Goal: Information Seeking & Learning: Learn about a topic

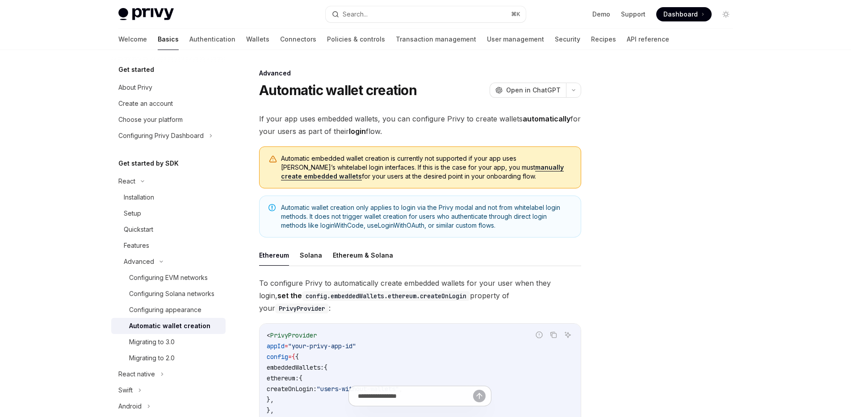
scroll to position [167, 0]
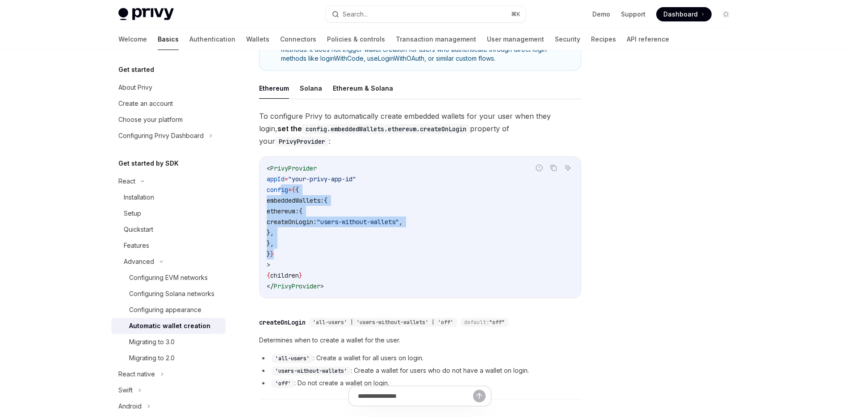
drag, startPoint x: 281, startPoint y: 177, endPoint x: 318, endPoint y: 243, distance: 75.6
click at [318, 243] on code "< PrivyProvider appId = "your-privy-app-id" config = { { embeddedWallets: { eth…" at bounding box center [420, 227] width 307 height 129
copy code "config = { { embeddedWallets: { ethereum: { createOnLogin: "users-without-walle…"
click at [363, 93] on button "Ethereum & Solana" at bounding box center [363, 88] width 60 height 21
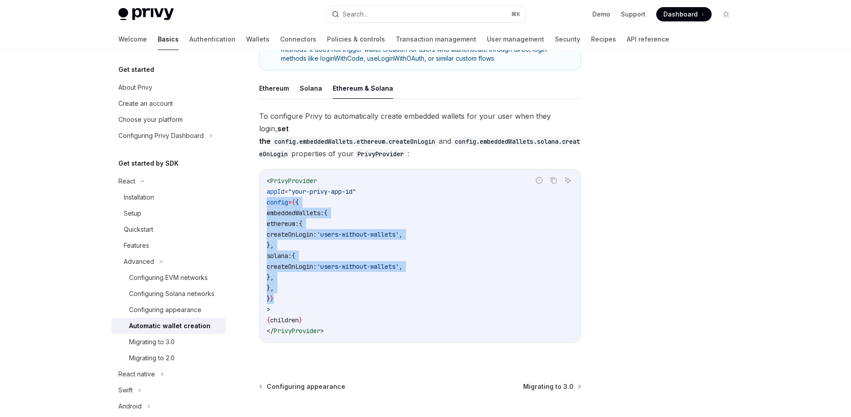
drag, startPoint x: 295, startPoint y: 286, endPoint x: 262, endPoint y: 193, distance: 99.4
click at [262, 193] on div "< PrivyProvider appId = "your-privy-app-id" config = { { embeddedWallets: { eth…" at bounding box center [419, 255] width 321 height 173
copy code "config = { { embeddedWallets: { ethereum: { createOnLogin: 'users-without-walle…"
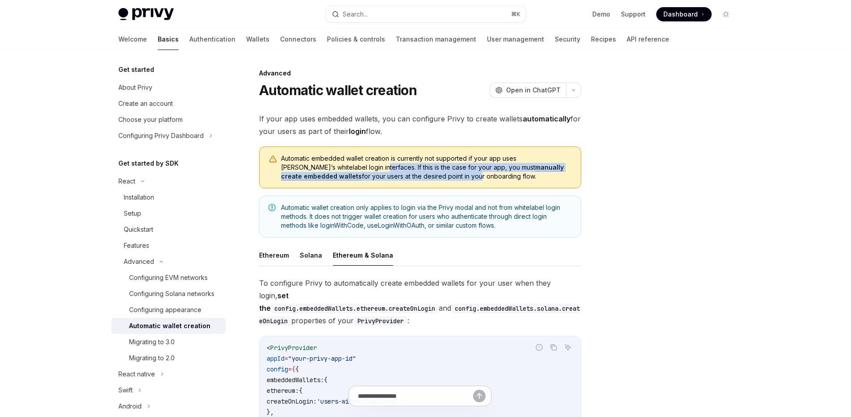
drag, startPoint x: 326, startPoint y: 165, endPoint x: 388, endPoint y: 178, distance: 63.4
click at [388, 178] on span "Automatic embedded wallet creation is currently not supported if your app uses …" at bounding box center [426, 167] width 291 height 27
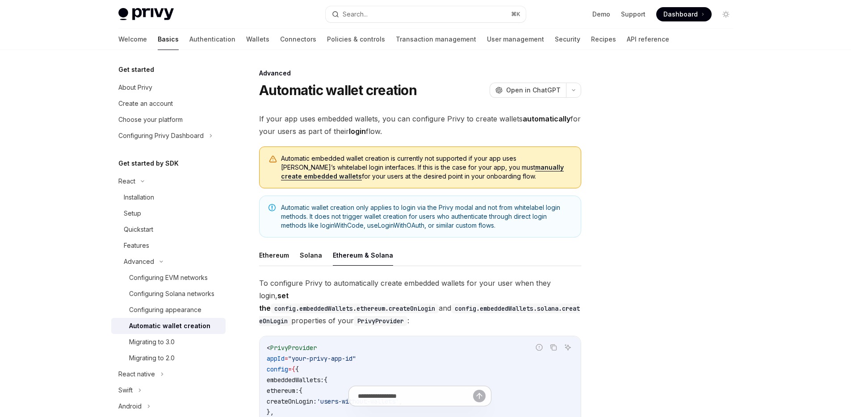
click at [396, 180] on span "Automatic embedded wallet creation is currently not supported if your app uses …" at bounding box center [426, 167] width 291 height 27
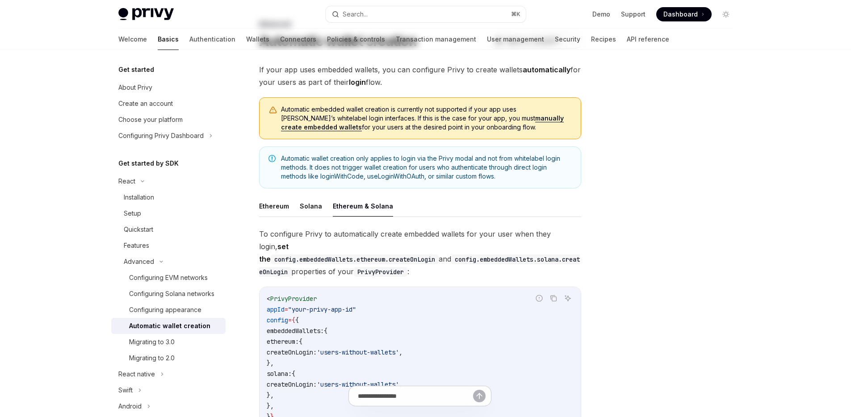
scroll to position [5, 0]
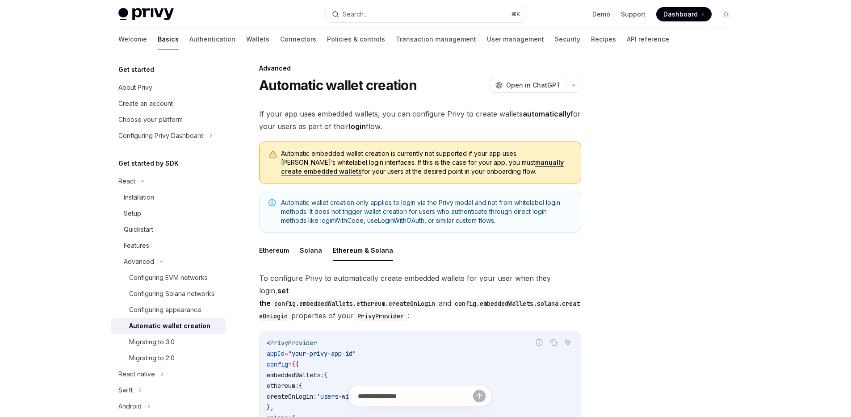
click at [329, 164] on span "Automatic embedded wallet creation is currently not supported if your app uses …" at bounding box center [426, 162] width 291 height 27
drag, startPoint x: 326, startPoint y: 162, endPoint x: 265, endPoint y: 150, distance: 62.4
click at [265, 150] on div "Automatic embedded wallet creation is currently not supported if your app uses …" at bounding box center [420, 163] width 322 height 42
click at [337, 160] on span "Automatic embedded wallet creation is currently not supported if your app uses …" at bounding box center [426, 162] width 291 height 27
click at [469, 163] on link "manually create embedded wallets" at bounding box center [422, 167] width 283 height 17
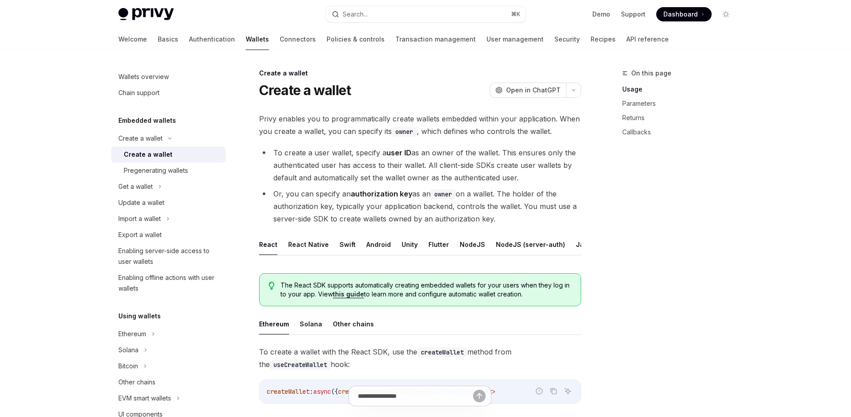
click at [478, 157] on li "To create a user wallet, specify a user ID as an owner of the wallet. This ensu…" at bounding box center [420, 165] width 322 height 38
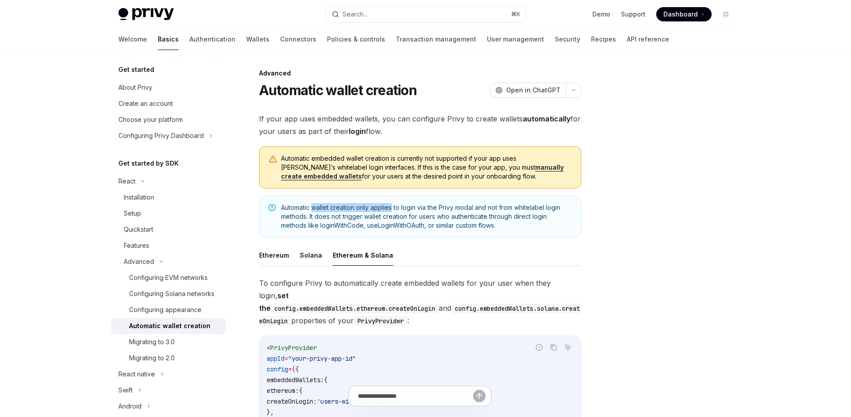
drag, startPoint x: 313, startPoint y: 209, endPoint x: 393, endPoint y: 210, distance: 80.4
click at [393, 210] on span "Automatic wallet creation only applies to login via the Privy modal and not fro…" at bounding box center [426, 216] width 291 height 27
click at [405, 210] on span "Automatic wallet creation only applies to login via the Privy modal and not fro…" at bounding box center [426, 216] width 291 height 27
drag, startPoint x: 475, startPoint y: 209, endPoint x: 271, endPoint y: 209, distance: 204.6
click at [271, 209] on div "Automatic wallet creation only applies to login via the Privy modal and not fro…" at bounding box center [420, 217] width 322 height 42
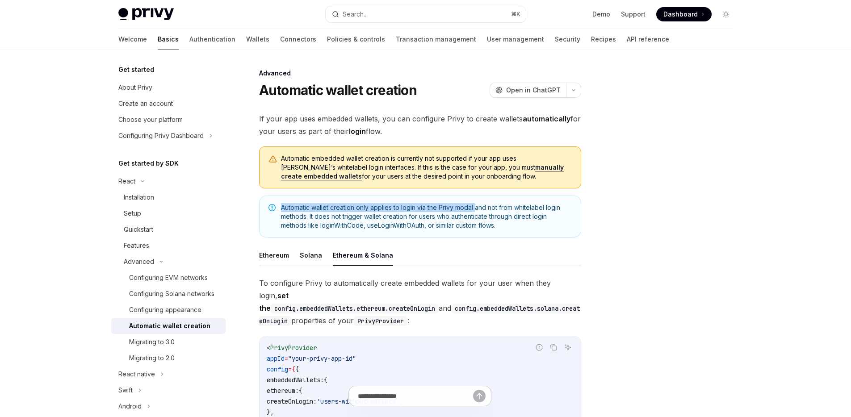
copy span "Automatic wallet creation only applies to login via the Privy modal"
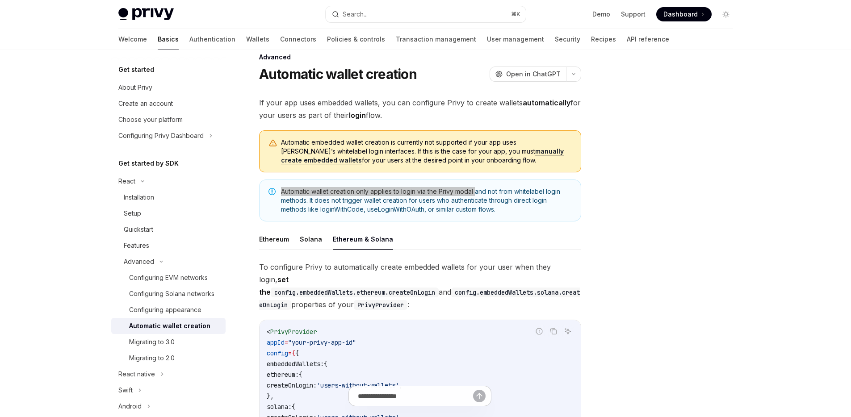
scroll to position [7, 0]
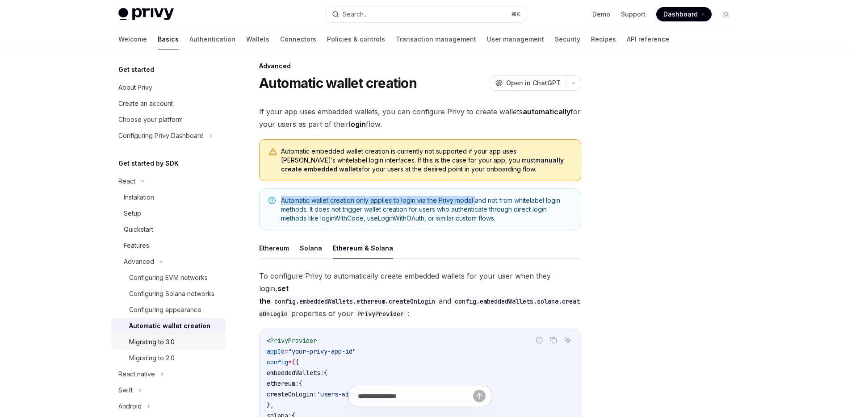
click at [176, 347] on div "Migrating to 3.0" at bounding box center [174, 342] width 91 height 11
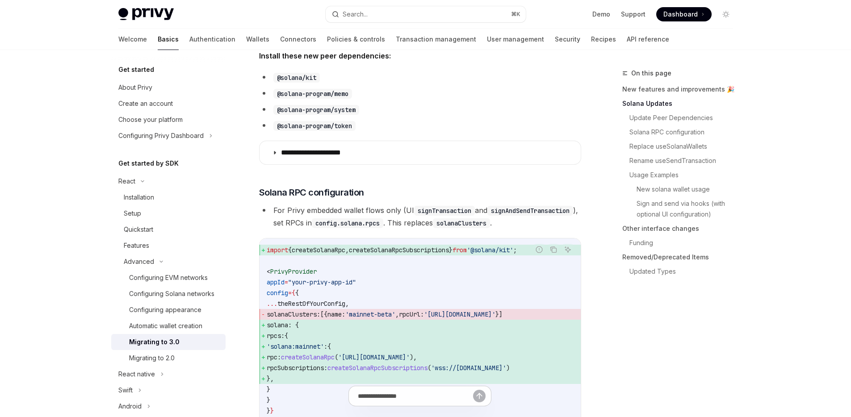
scroll to position [234, 0]
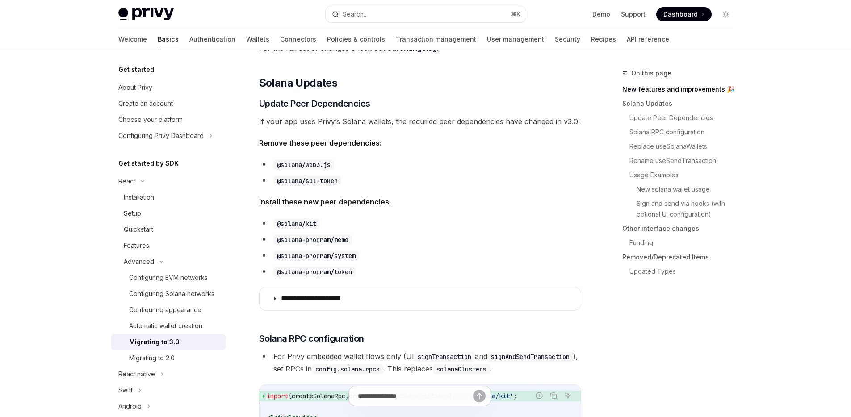
type textarea "*"
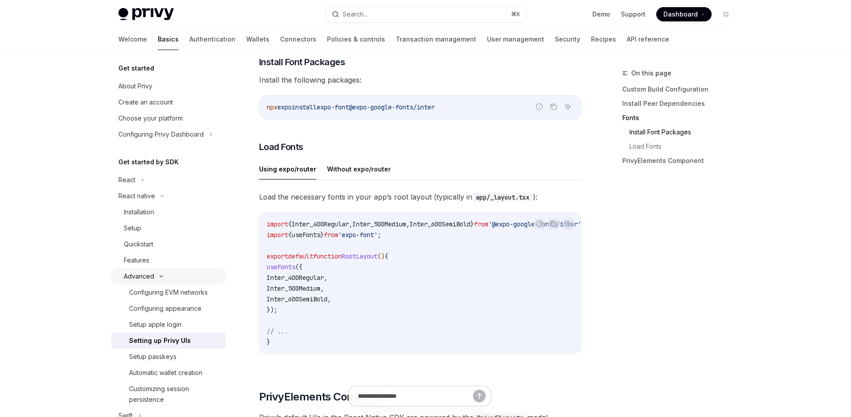
scroll to position [2, 0]
type textarea "*"
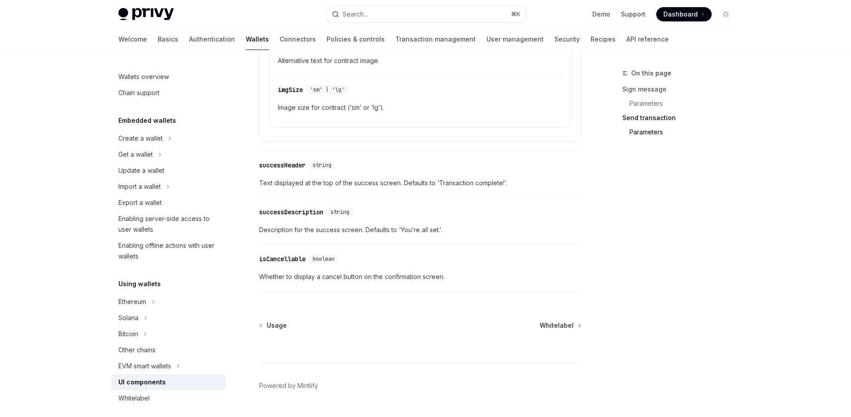
scroll to position [1599, 0]
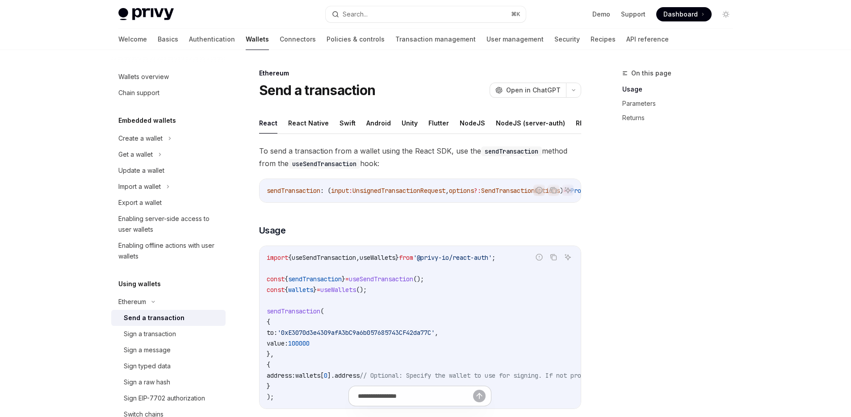
click at [654, 152] on div "On this page Usage Parameters Returns" at bounding box center [672, 242] width 136 height 349
click at [304, 124] on button "React Native" at bounding box center [308, 123] width 41 height 21
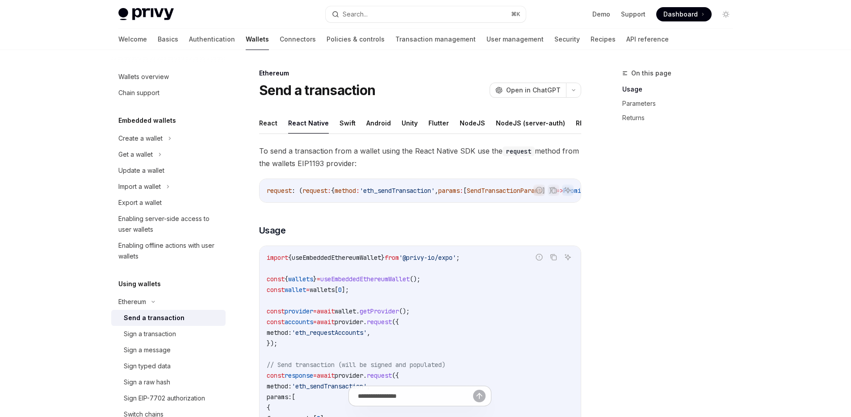
click at [650, 180] on div "On this page Usage Parameters Returns" at bounding box center [672, 242] width 136 height 349
click at [486, 38] on link "User management" at bounding box center [514, 39] width 57 height 21
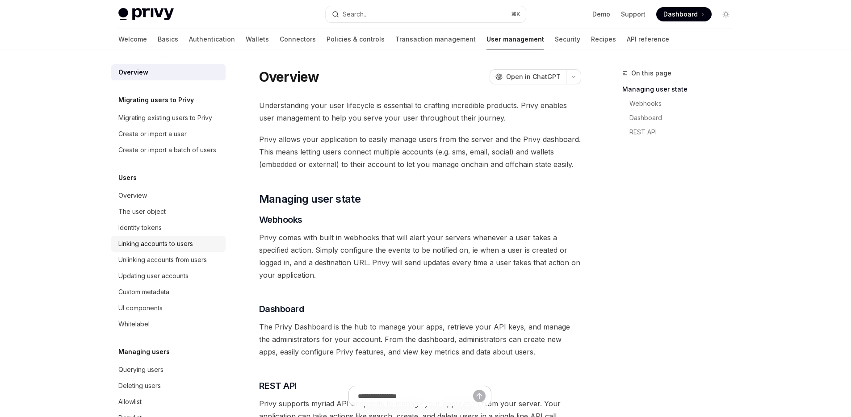
click at [176, 249] on div "Linking accounts to users" at bounding box center [155, 244] width 75 height 11
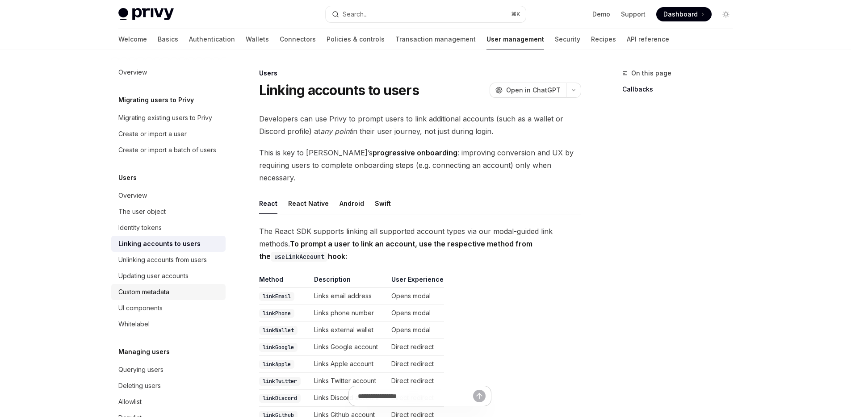
click at [169, 297] on div "Custom metadata" at bounding box center [143, 292] width 51 height 11
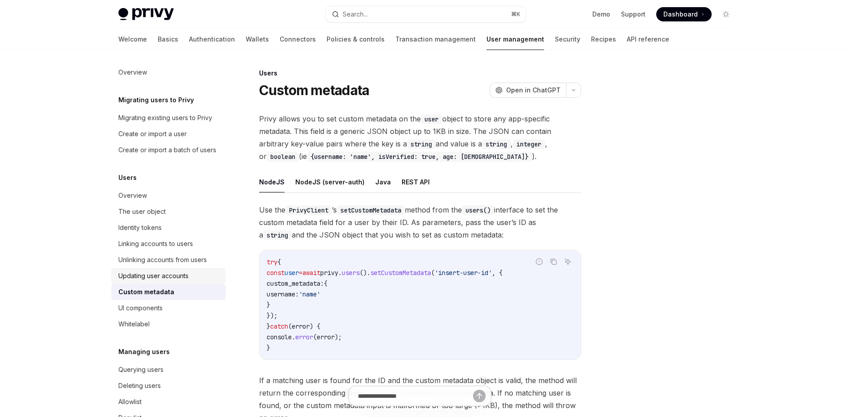
click at [172, 281] on div "Updating user accounts" at bounding box center [153, 276] width 70 height 11
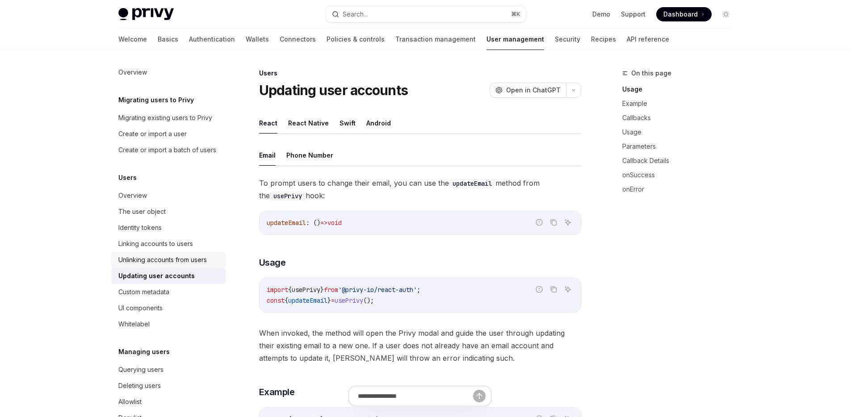
click at [171, 268] on link "Unlinking accounts from users" at bounding box center [168, 260] width 114 height 16
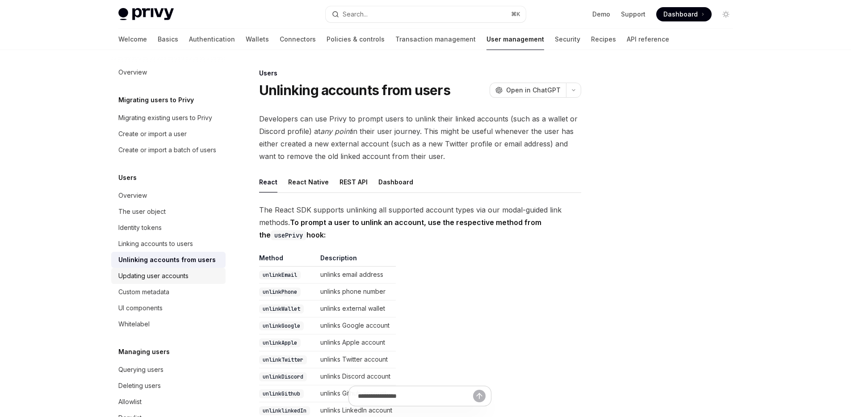
click at [167, 281] on div "Updating user accounts" at bounding box center [153, 276] width 70 height 11
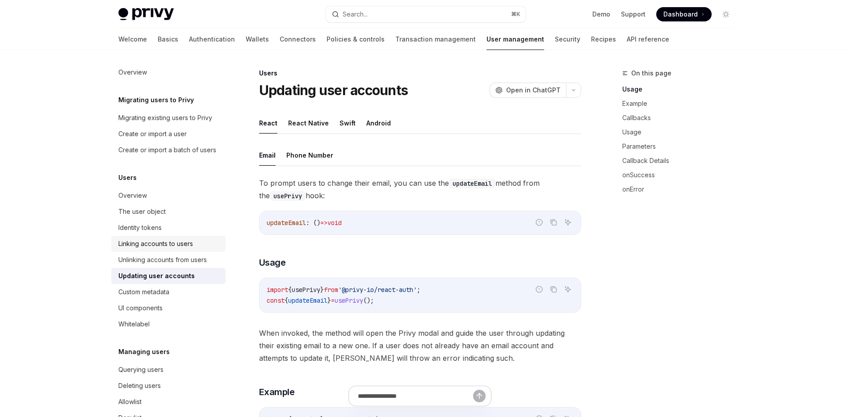
click at [170, 249] on div "Linking accounts to users" at bounding box center [155, 244] width 75 height 11
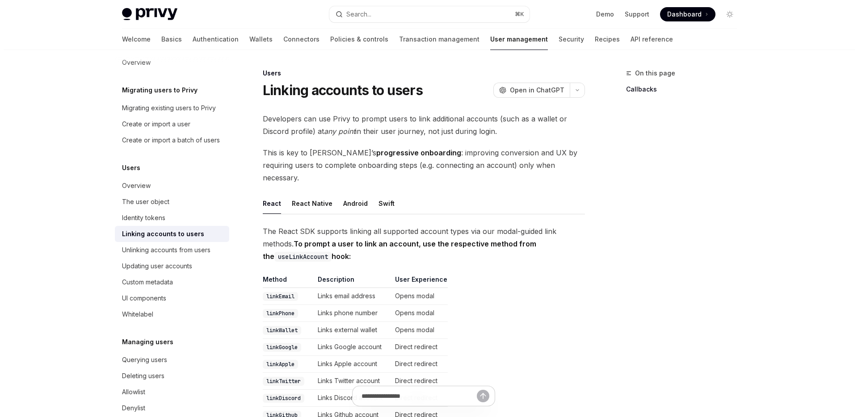
scroll to position [61, 0]
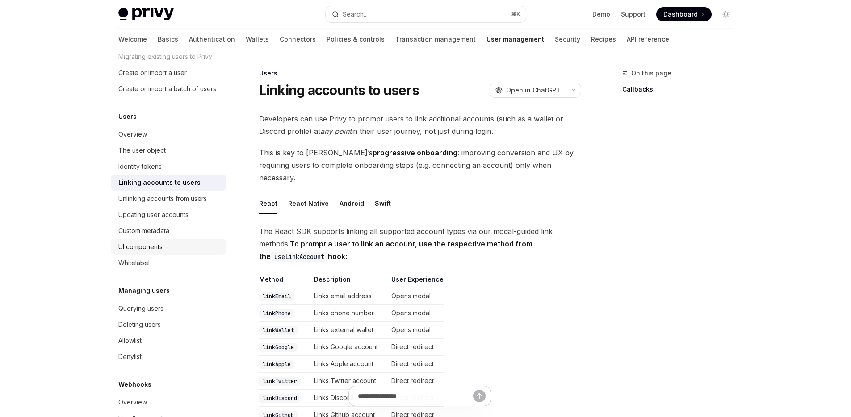
click at [170, 252] on div "UI components" at bounding box center [169, 247] width 102 height 11
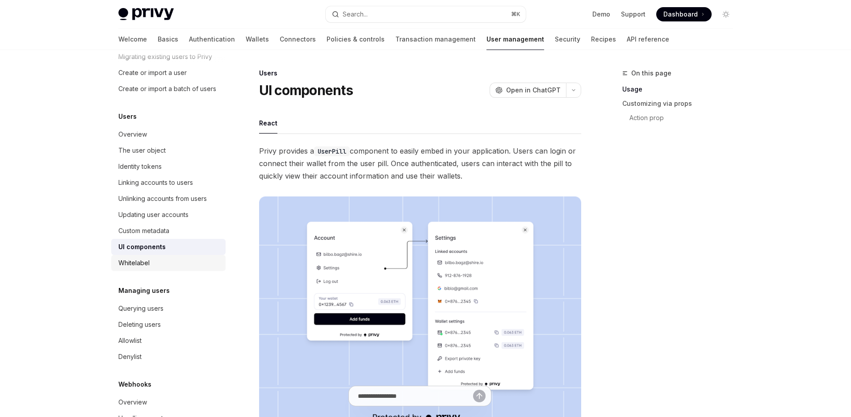
click at [167, 268] on div "Whitelabel" at bounding box center [169, 263] width 102 height 11
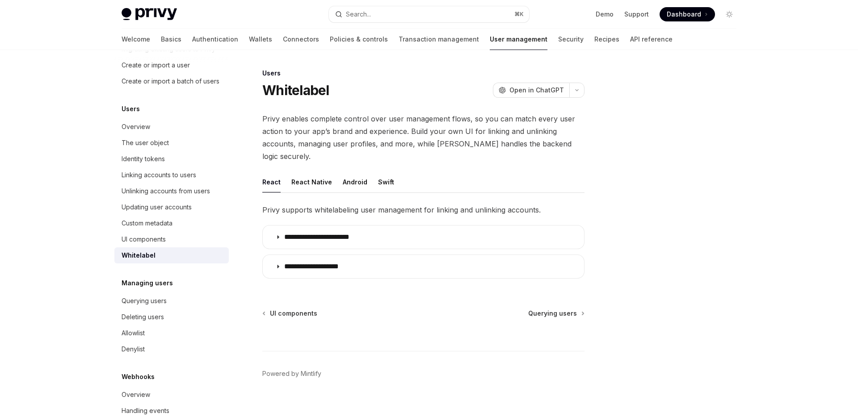
scroll to position [69, 0]
click at [305, 172] on button "React Native" at bounding box center [311, 182] width 41 height 21
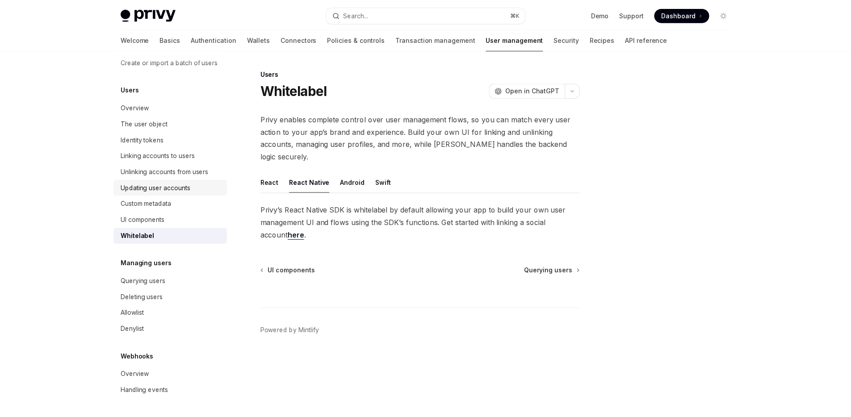
scroll to position [99, 0]
click at [172, 283] on div "Querying users" at bounding box center [172, 281] width 102 height 11
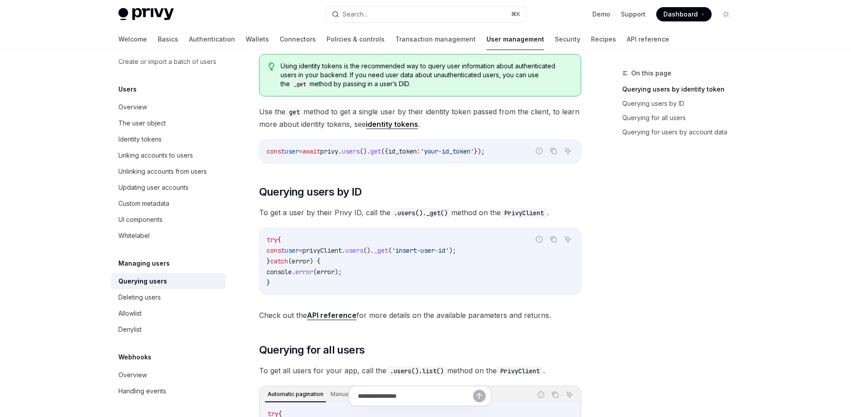
scroll to position [133, 0]
click at [388, 155] on span "({" at bounding box center [384, 152] width 7 height 8
click at [405, 155] on code "const user = await privy . users (). get ({ id_token: 'your-id_token' });" at bounding box center [420, 151] width 307 height 11
copy code "const user = await privy . users (). get ({ id_token: 'your-id_token' });"
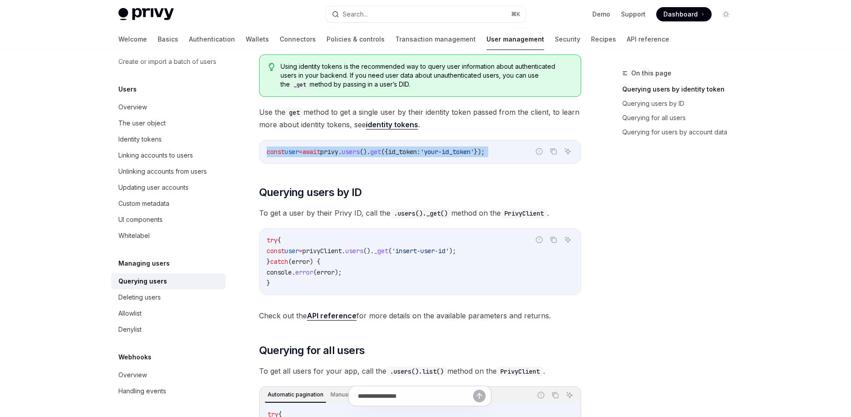
click at [338, 152] on span "privy" at bounding box center [329, 152] width 18 height 8
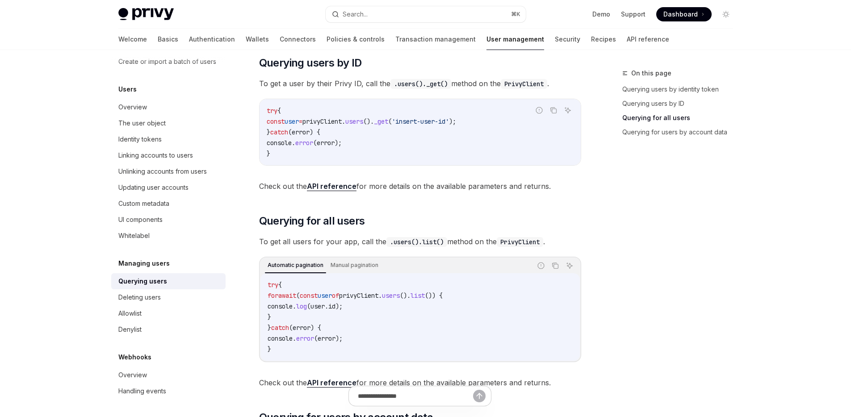
scroll to position [0, 0]
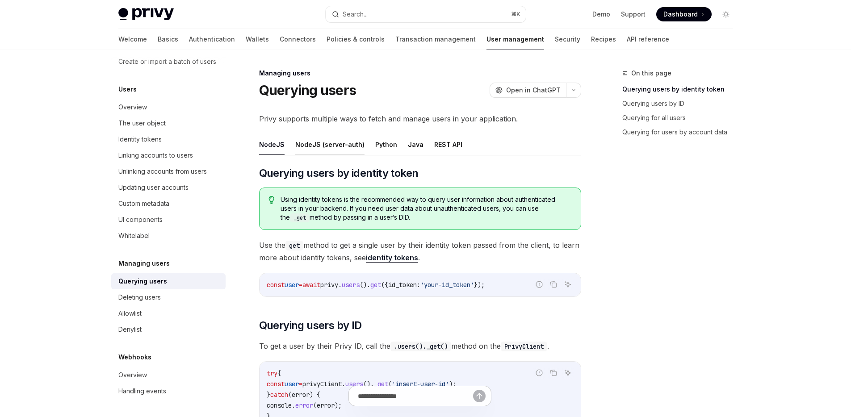
click at [332, 143] on button "NodeJS (server-auth)" at bounding box center [329, 144] width 69 height 21
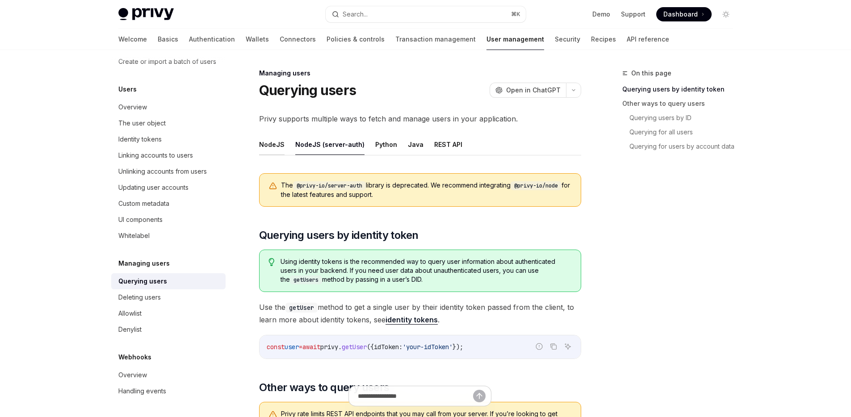
click at [281, 150] on button "NodeJS" at bounding box center [271, 144] width 25 height 21
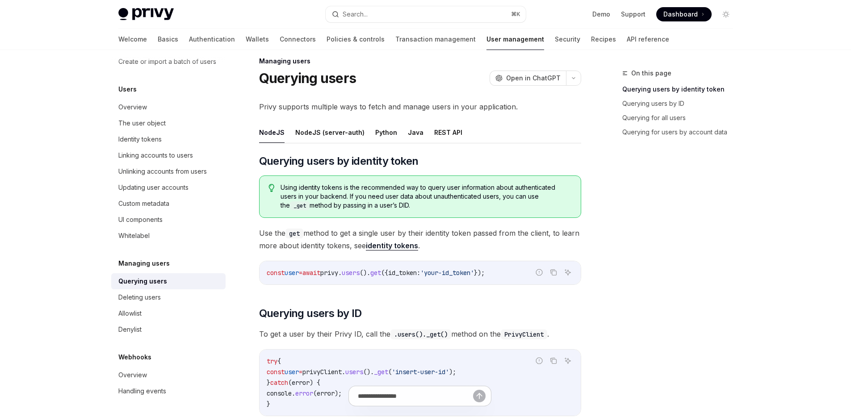
scroll to position [7, 0]
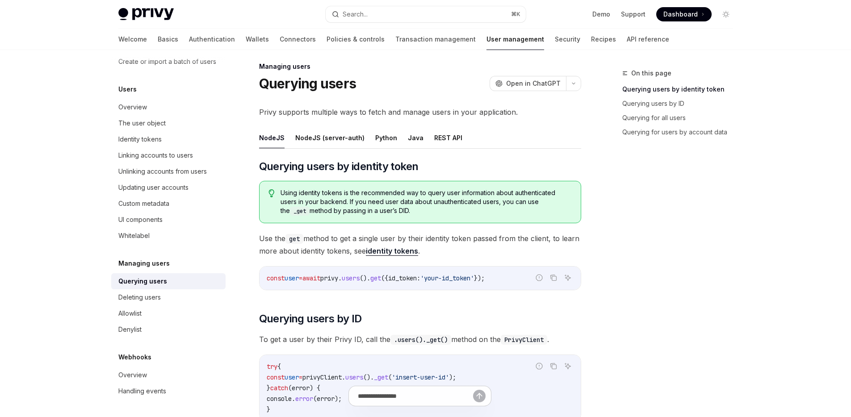
click at [417, 249] on link "identity tokens" at bounding box center [392, 251] width 52 height 9
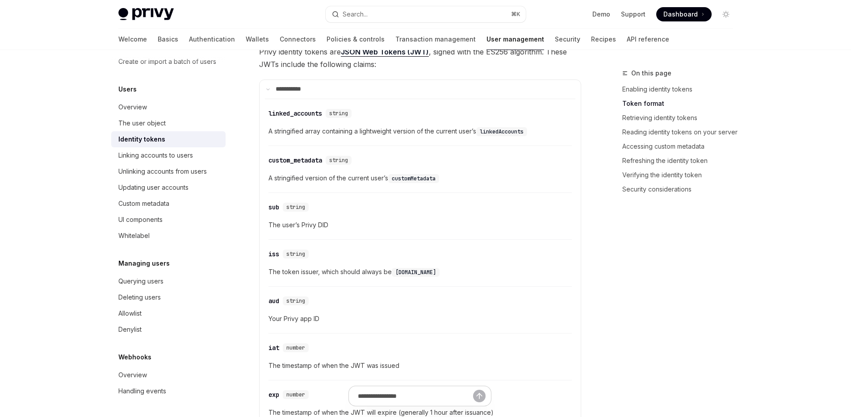
scroll to position [543, 0]
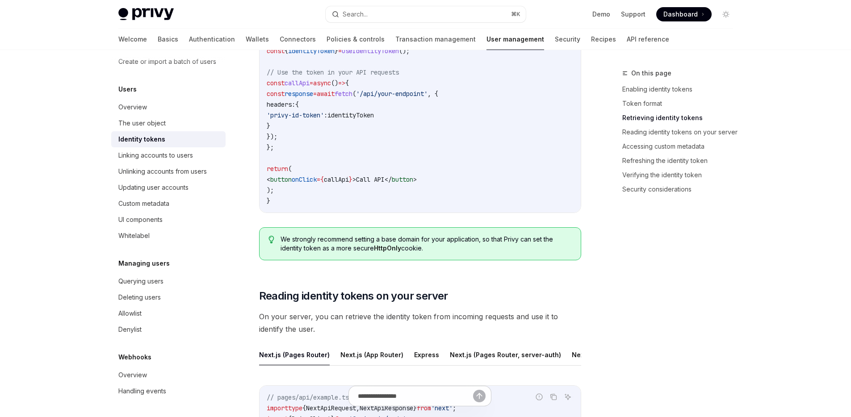
type textarea "*"
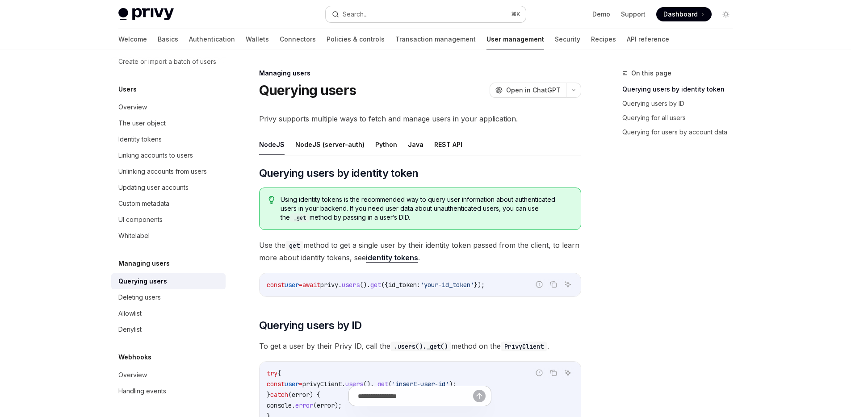
click at [411, 15] on button "Search... ⌘ K" at bounding box center [426, 14] width 200 height 16
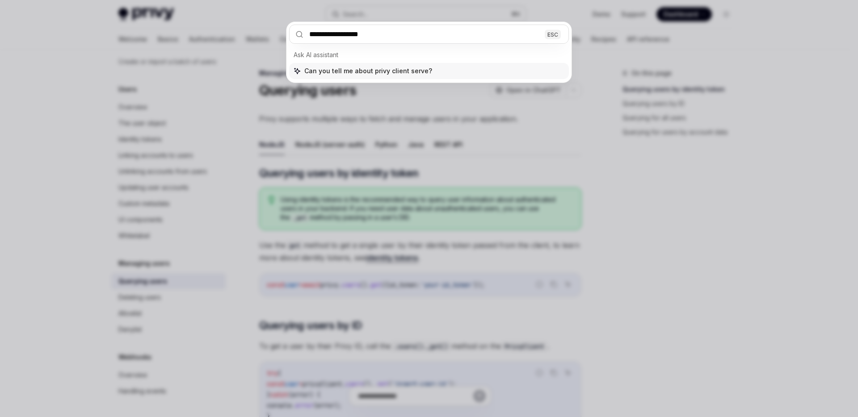
type input "**********"
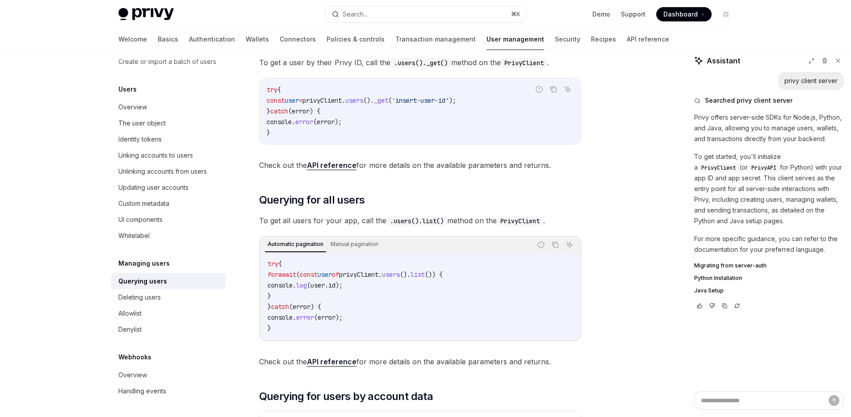
scroll to position [284, 0]
click at [724, 276] on span "Python Installation" at bounding box center [718, 278] width 48 height 7
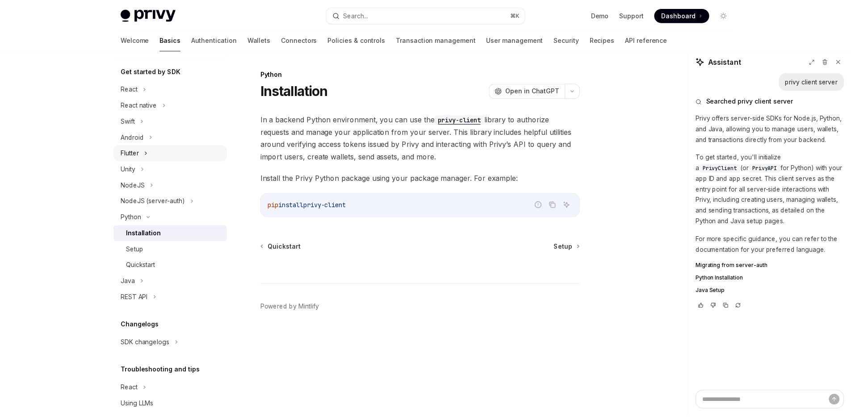
scroll to position [83, 0]
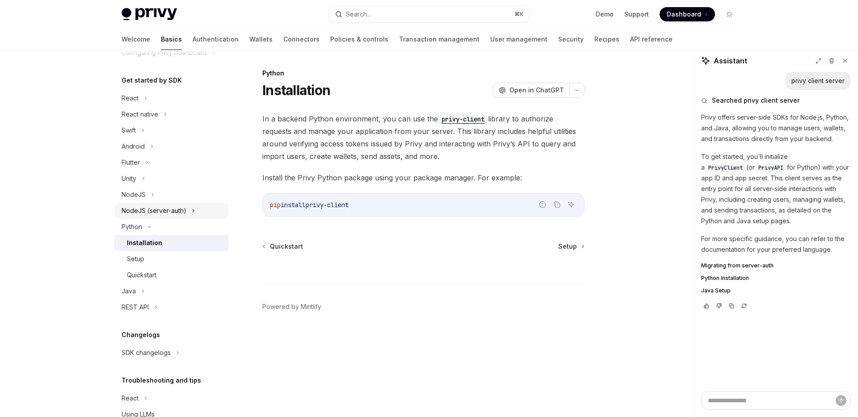
click at [156, 208] on div "NodeJS (server-auth)" at bounding box center [153, 210] width 65 height 11
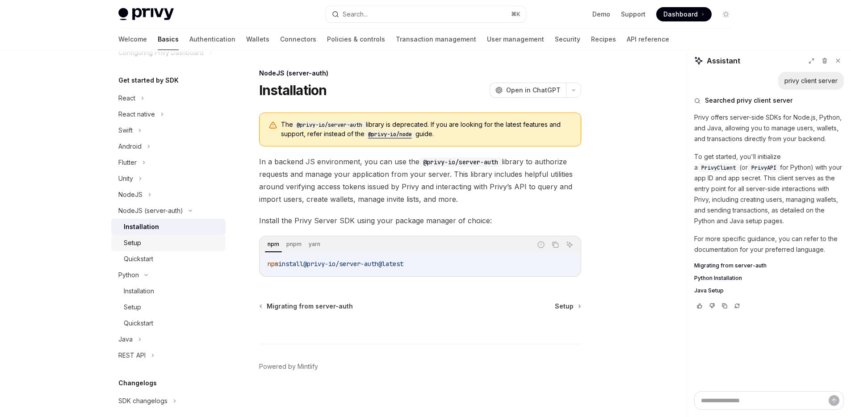
click at [146, 242] on div "Setup" at bounding box center [172, 243] width 96 height 11
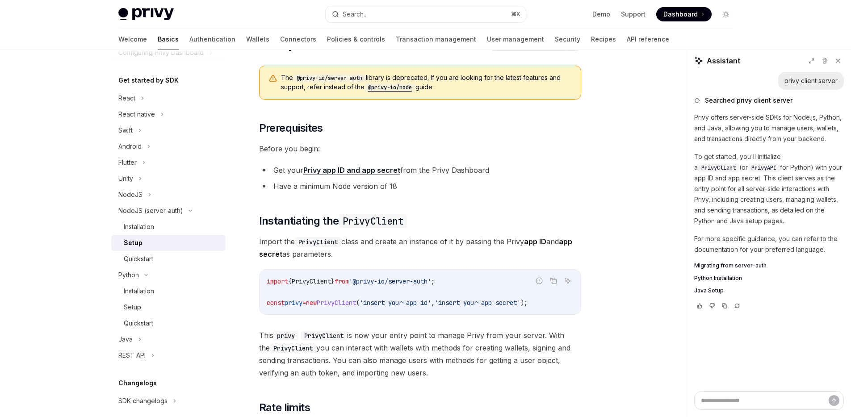
scroll to position [53, 0]
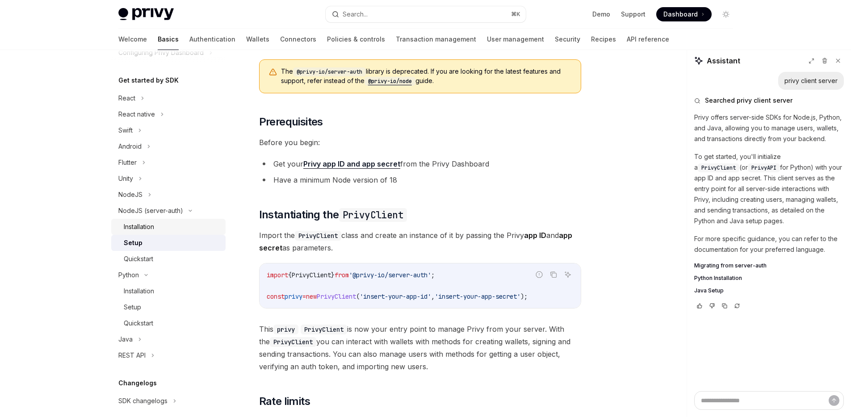
click at [146, 231] on div "Installation" at bounding box center [139, 227] width 30 height 11
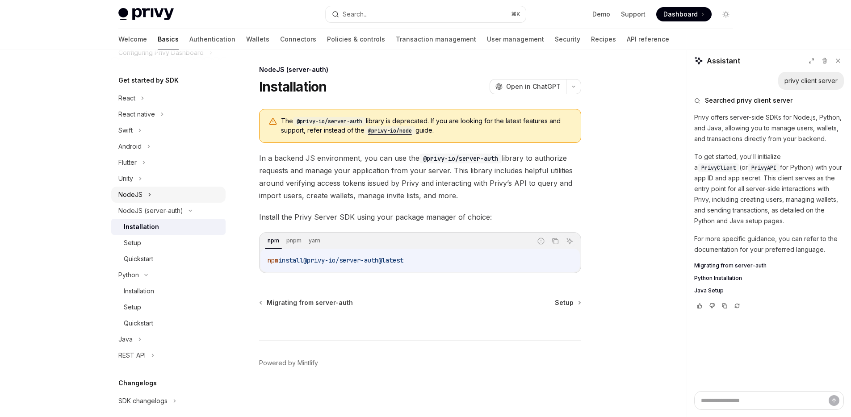
click at [151, 194] on div "NodeJS" at bounding box center [168, 195] width 114 height 16
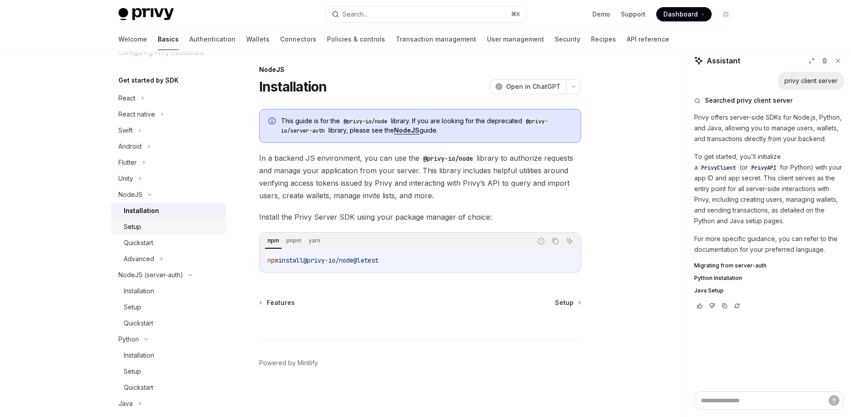
click at [158, 220] on link "Setup" at bounding box center [168, 227] width 114 height 16
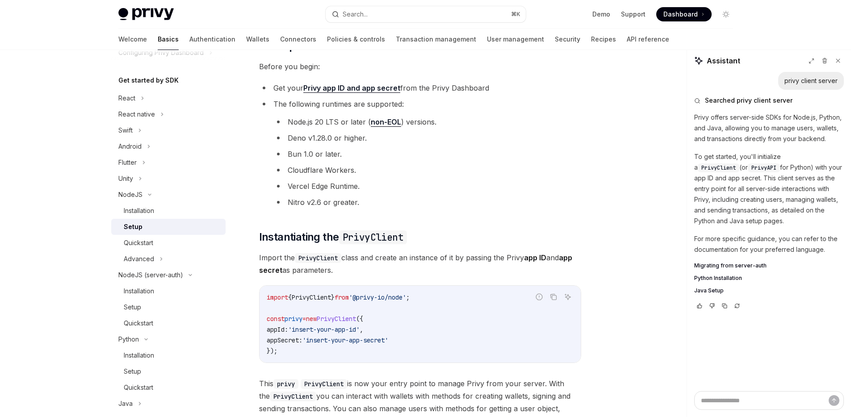
scroll to position [80, 0]
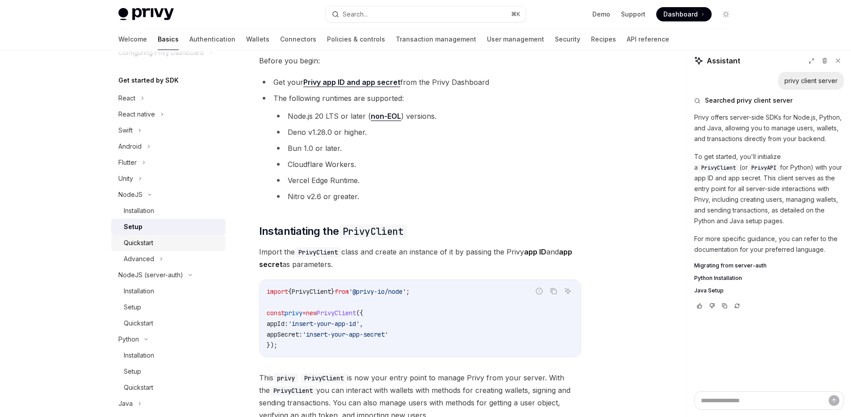
click at [173, 245] on div "Quickstart" at bounding box center [172, 243] width 96 height 11
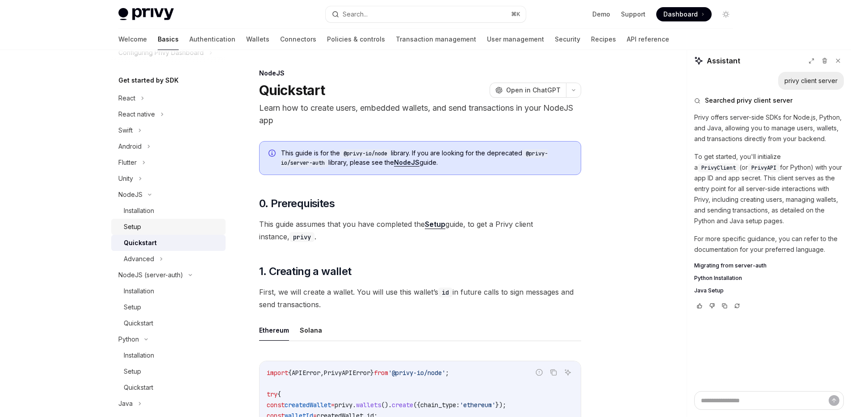
click at [175, 228] on div "Setup" at bounding box center [172, 227] width 96 height 11
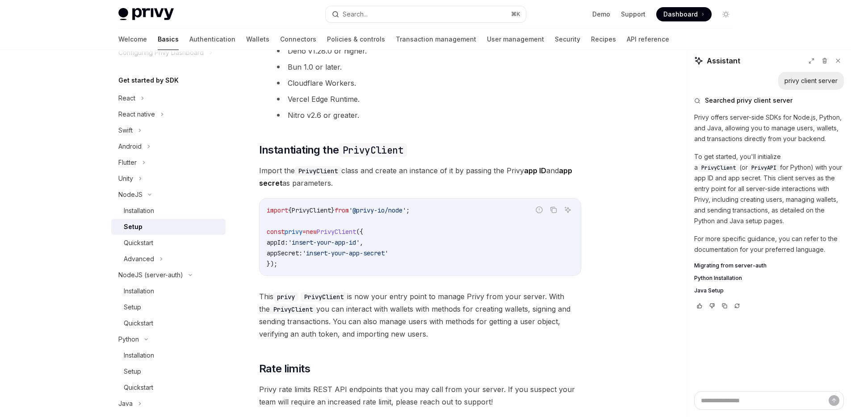
scroll to position [174, 0]
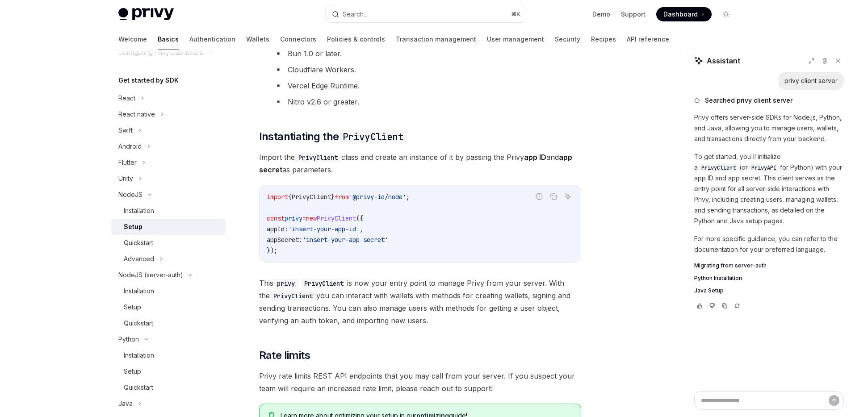
click at [349, 200] on span "from" at bounding box center [342, 197] width 14 height 8
copy code "import { PrivyClient } from '@privy-io/node' ;"
click at [302, 239] on span "appSecret:" at bounding box center [285, 240] width 36 height 8
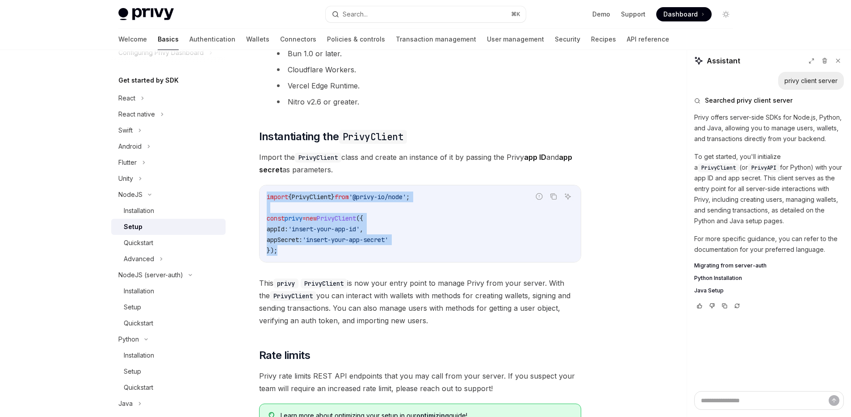
drag, startPoint x: 283, startPoint y: 242, endPoint x: 262, endPoint y: 194, distance: 52.2
click at [262, 194] on div "import { PrivyClient } from '@privy-io/node' ; const privy = new PrivyClient ({…" at bounding box center [419, 223] width 321 height 77
copy code "import { PrivyClient } from '@privy-io/node' ; const privy = new PrivyClient ({…"
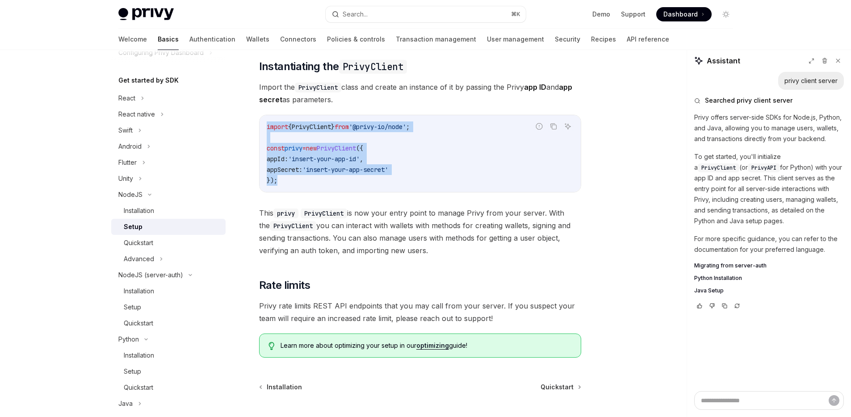
scroll to position [140, 0]
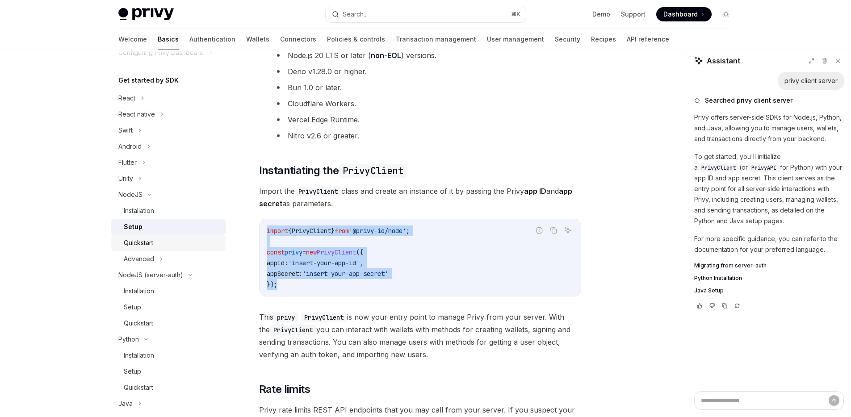
click at [146, 239] on div "Quickstart" at bounding box center [138, 243] width 29 height 11
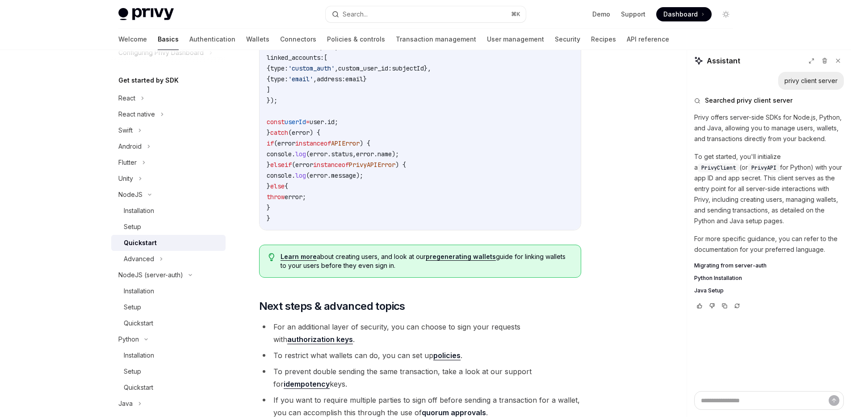
scroll to position [1826, 0]
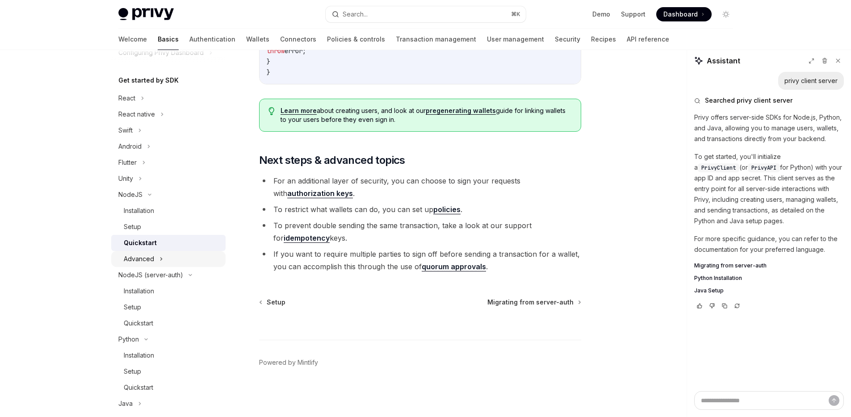
click at [170, 261] on div "Advanced" at bounding box center [168, 259] width 114 height 16
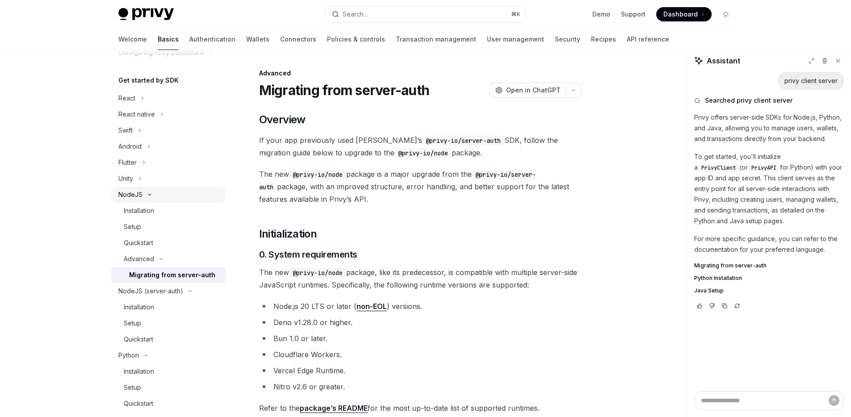
click at [143, 193] on div "NodeJS" at bounding box center [168, 195] width 114 height 16
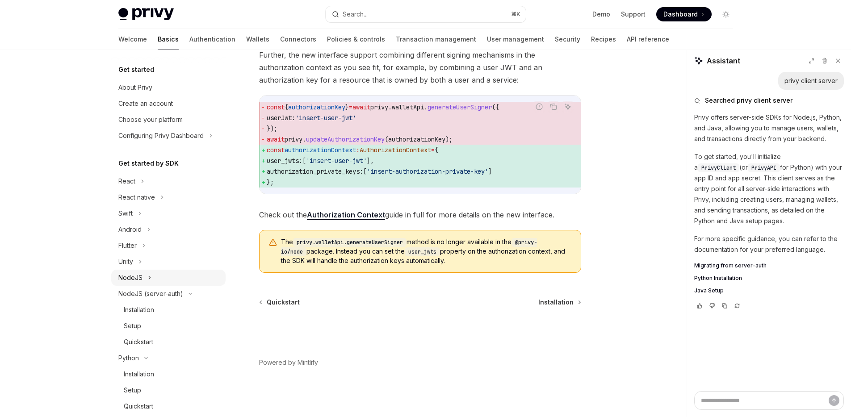
click at [149, 281] on icon at bounding box center [150, 277] width 4 height 11
click at [147, 285] on div "NodeJS" at bounding box center [168, 278] width 114 height 16
click at [146, 277] on div "NodeJS" at bounding box center [168, 278] width 114 height 16
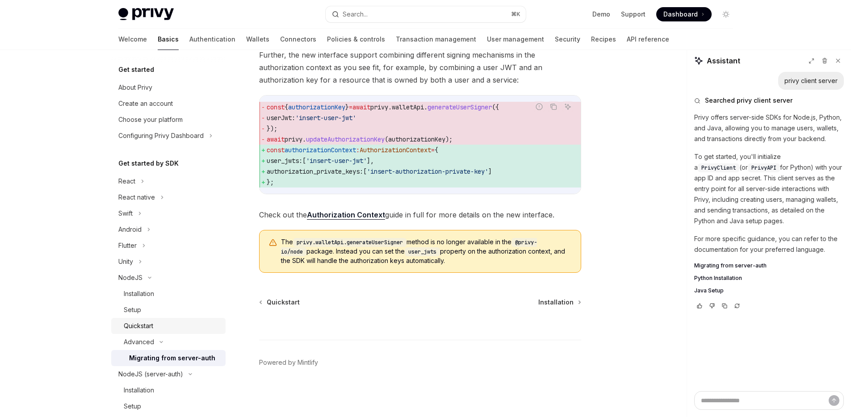
click at [150, 321] on div "Quickstart" at bounding box center [138, 326] width 29 height 11
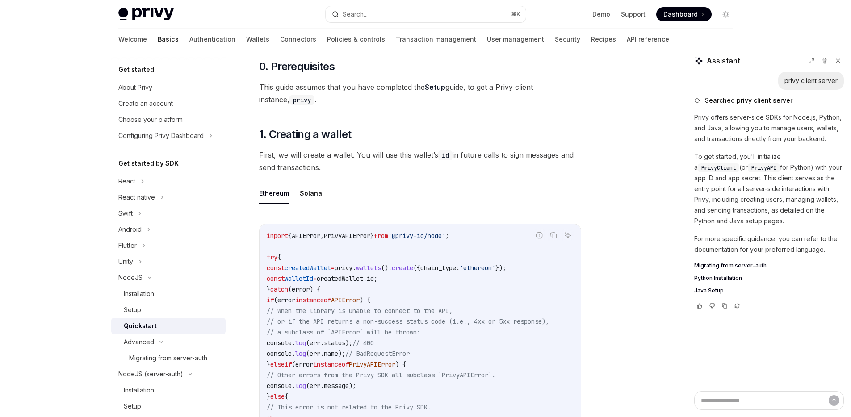
scroll to position [129, 0]
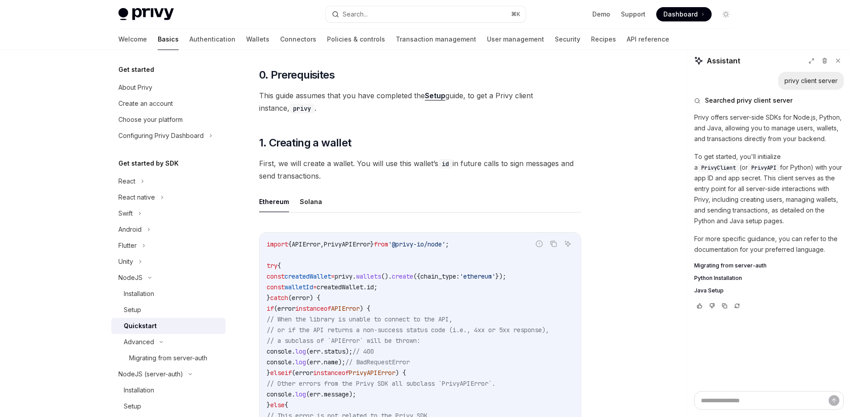
click at [439, 94] on link "Setup" at bounding box center [435, 95] width 21 height 9
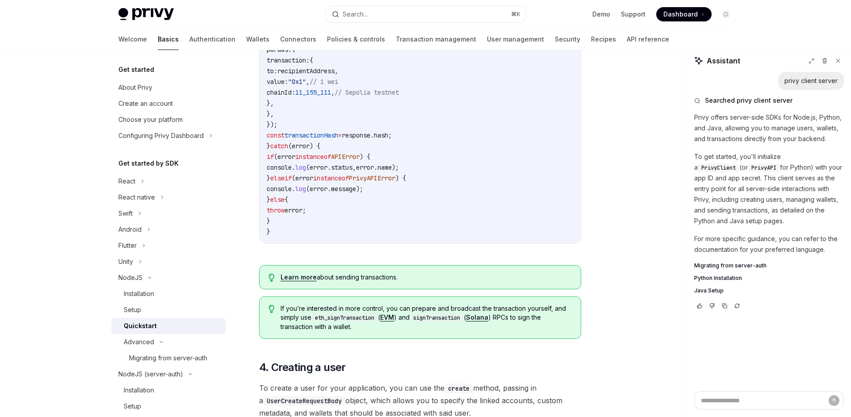
scroll to position [1253, 0]
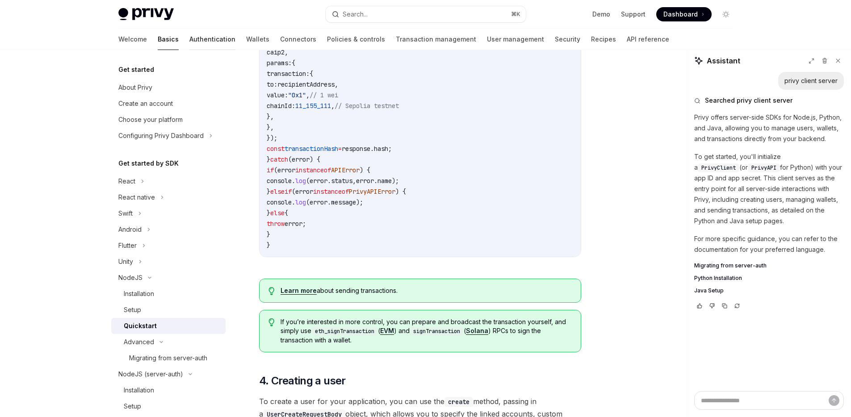
click at [189, 37] on link "Authentication" at bounding box center [212, 39] width 46 height 21
type textarea "*"
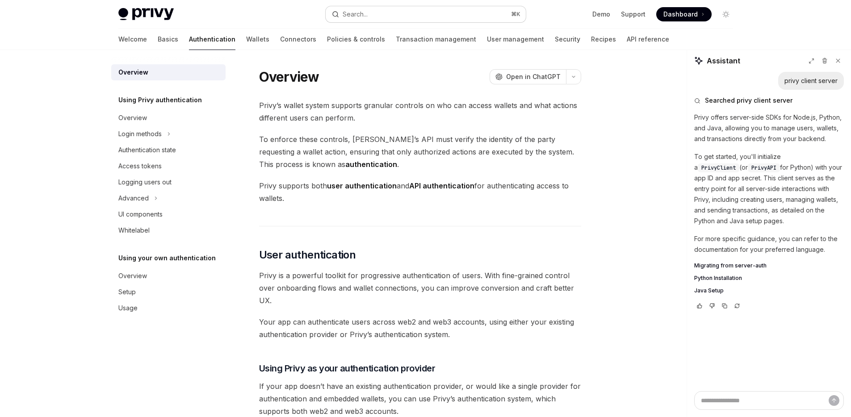
click at [435, 17] on button "Search... ⌘ K" at bounding box center [426, 14] width 200 height 16
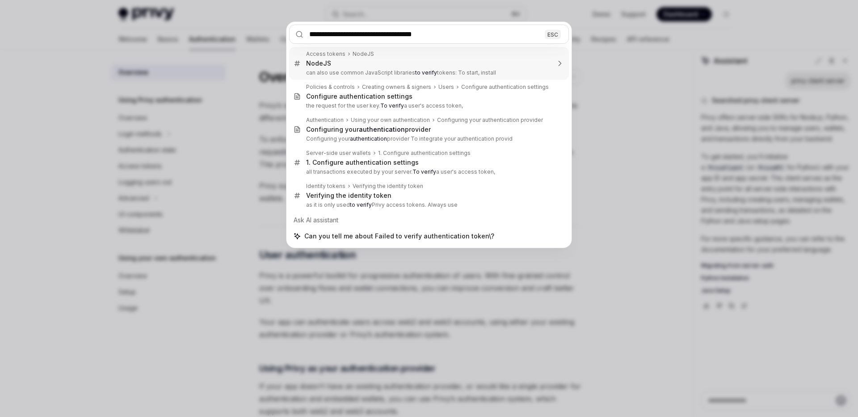
type input "**********"
type textarea "*"
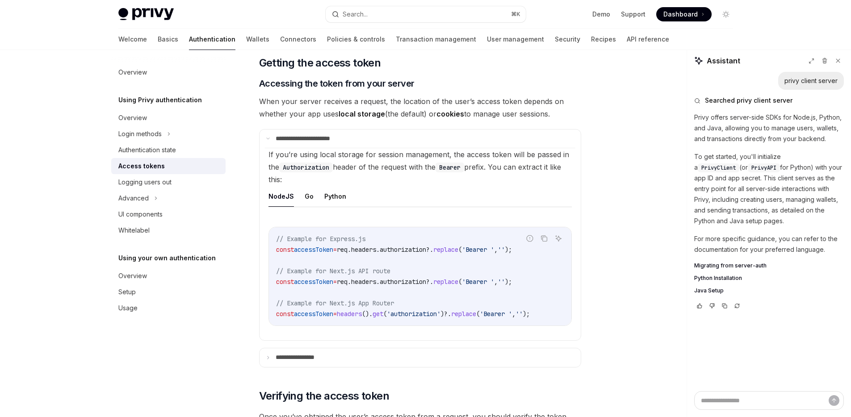
scroll to position [557, 0]
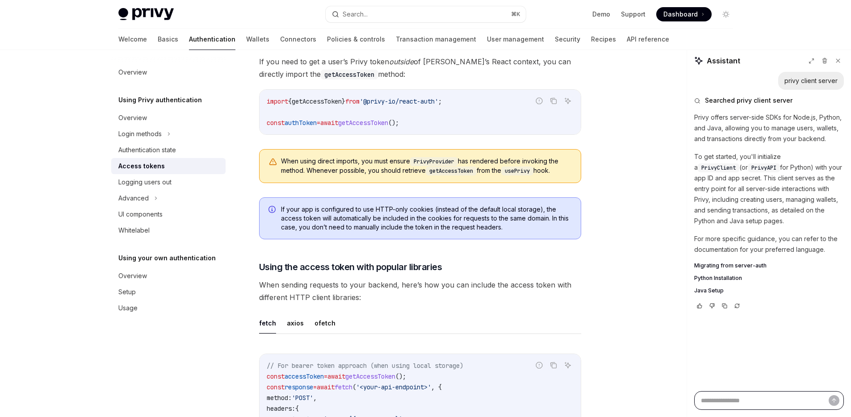
click at [771, 409] on textarea at bounding box center [769, 400] width 150 height 19
paste textarea "**********"
type textarea "**********"
type textarea "*"
click at [826, 402] on textarea "**********" at bounding box center [769, 400] width 150 height 19
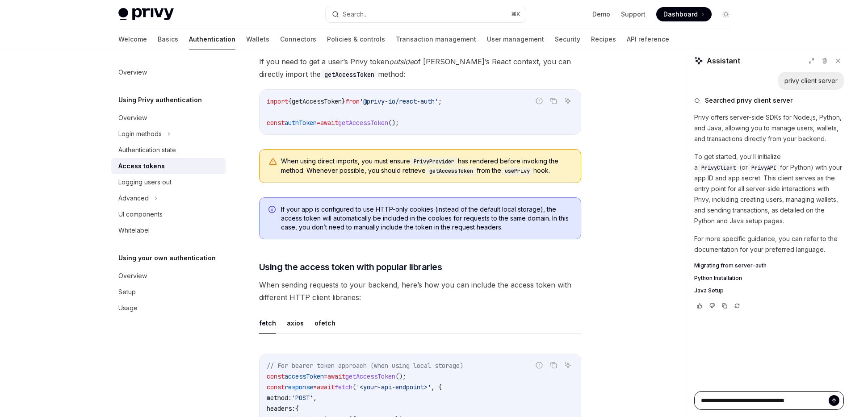
type textarea "**********"
click at [831, 402] on icon "Send message" at bounding box center [834, 401] width 6 height 6
click at [815, 61] on button at bounding box center [811, 60] width 11 height 11
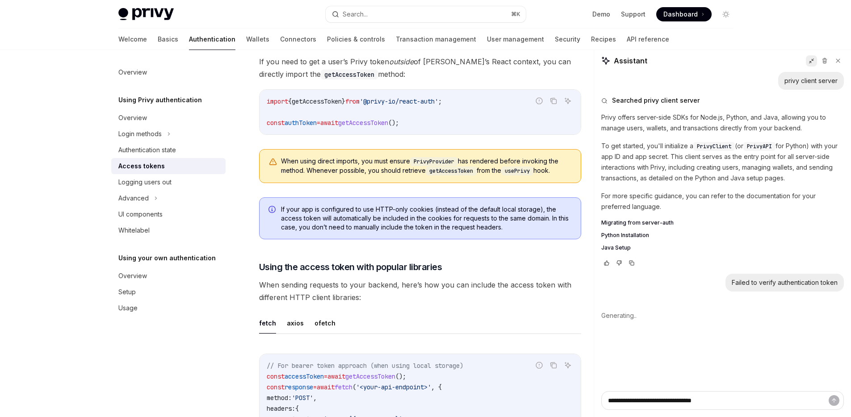
click at [812, 61] on icon at bounding box center [811, 61] width 6 height 6
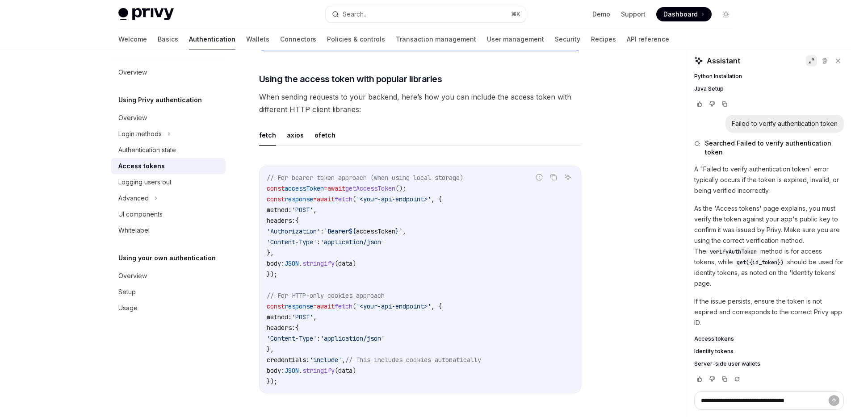
scroll to position [200, 0]
drag, startPoint x: 725, startPoint y: 251, endPoint x: 811, endPoint y: 303, distance: 100.7
click at [808, 291] on p "As the 'Access tokens' page explains, you must verify the token against your ap…" at bounding box center [769, 248] width 150 height 86
click at [811, 303] on div "A "Failed to verify authentication token" error typically occurs if the token i…" at bounding box center [769, 268] width 150 height 204
drag, startPoint x: 730, startPoint y: 284, endPoint x: 765, endPoint y: 304, distance: 40.0
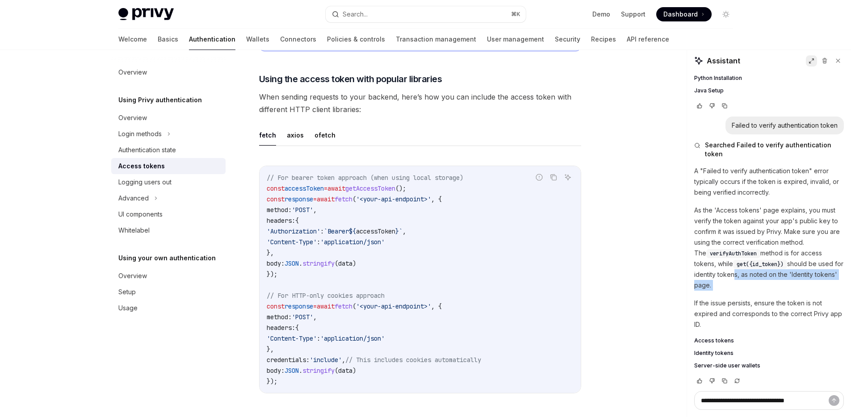
click at [764, 303] on div "A "Failed to verify authentication token" error typically occurs if the token i…" at bounding box center [769, 268] width 150 height 204
click at [770, 305] on div "A "Failed to verify authentication token" error typically occurs if the token i…" at bounding box center [769, 268] width 150 height 204
click at [487, 41] on link "User management" at bounding box center [515, 39] width 57 height 21
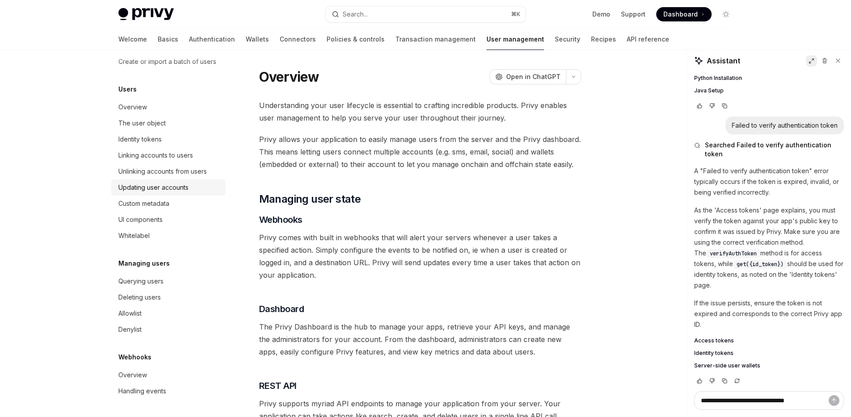
scroll to position [99, 0]
click at [161, 279] on div "Querying users" at bounding box center [140, 281] width 45 height 11
type textarea "*"
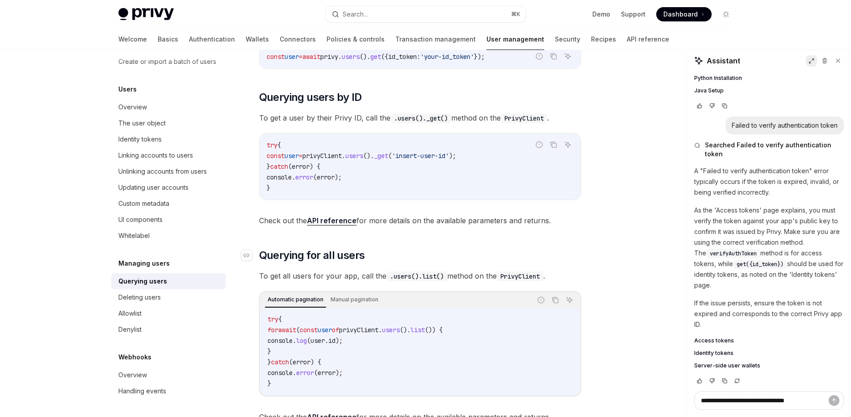
scroll to position [249, 0]
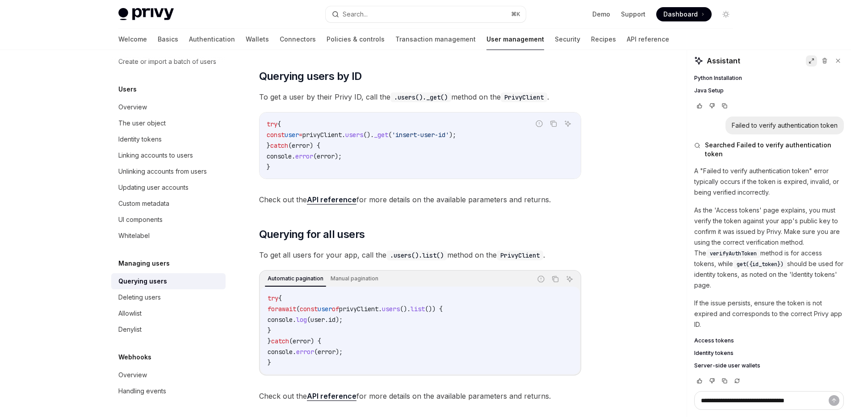
drag, startPoint x: 277, startPoint y: 325, endPoint x: 259, endPoint y: 307, distance: 24.6
click at [259, 307] on div "Automatic pagination Manual pagination Report incorrect code Copy Ask AI try { …" at bounding box center [420, 322] width 322 height 105
click at [280, 343] on span "catch" at bounding box center [280, 341] width 18 height 8
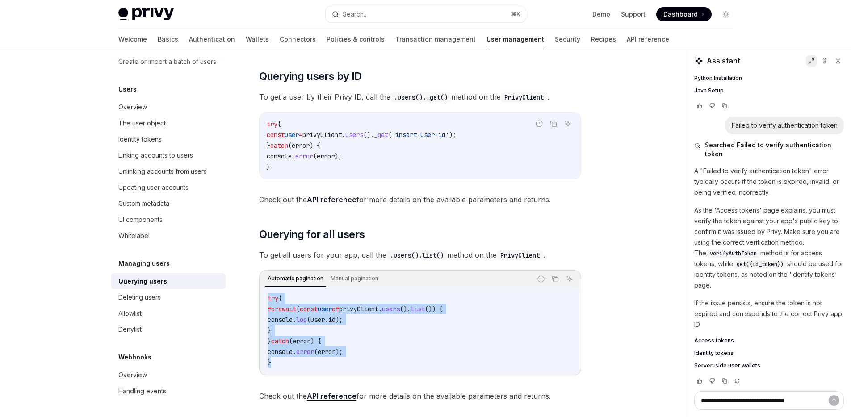
drag, startPoint x: 282, startPoint y: 362, endPoint x: 249, endPoint y: 293, distance: 76.9
click at [249, 293] on div "Managing users Querying users OpenAI Open in ChatGPT OpenAI Open in ChatGPT Pri…" at bounding box center [336, 349] width 493 height 1061
copy code "try { for await ( const user of privyClient . users (). list ()) { console . lo…"
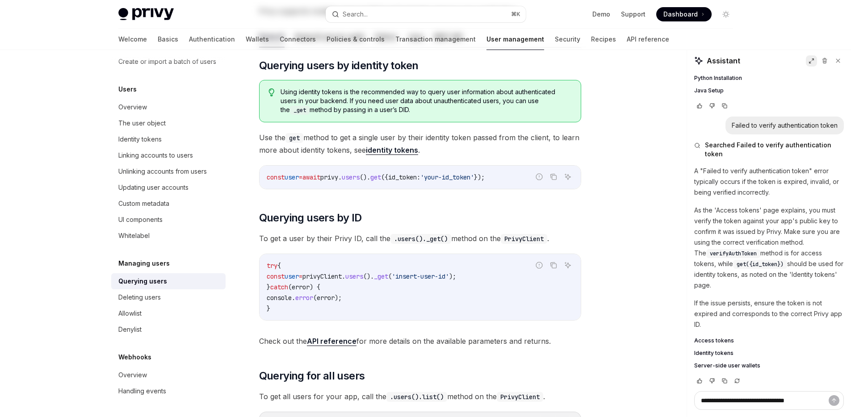
scroll to position [9, 0]
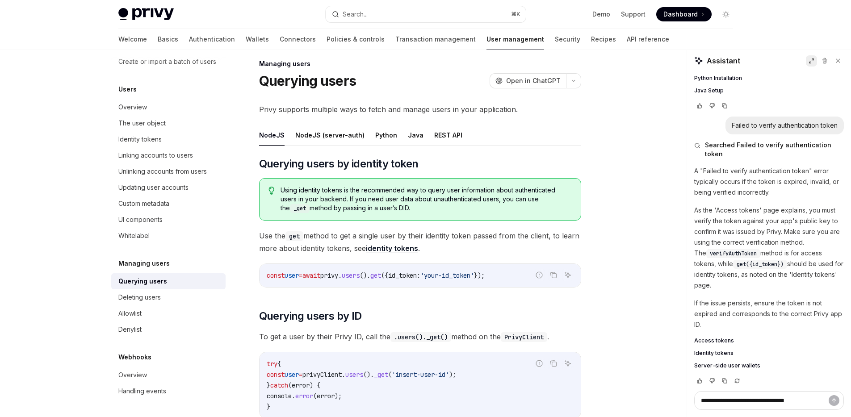
click at [420, 274] on span "id_token:" at bounding box center [404, 276] width 32 height 8
copy span "id_token"
click at [411, 250] on link "identity tokens" at bounding box center [392, 248] width 52 height 9
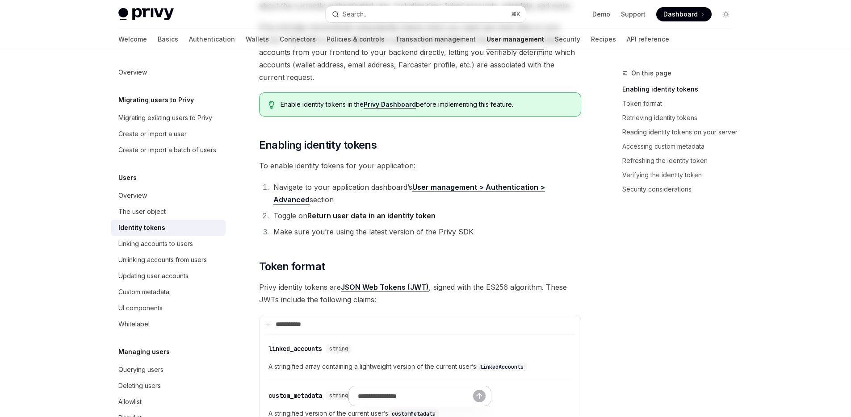
scroll to position [181, 0]
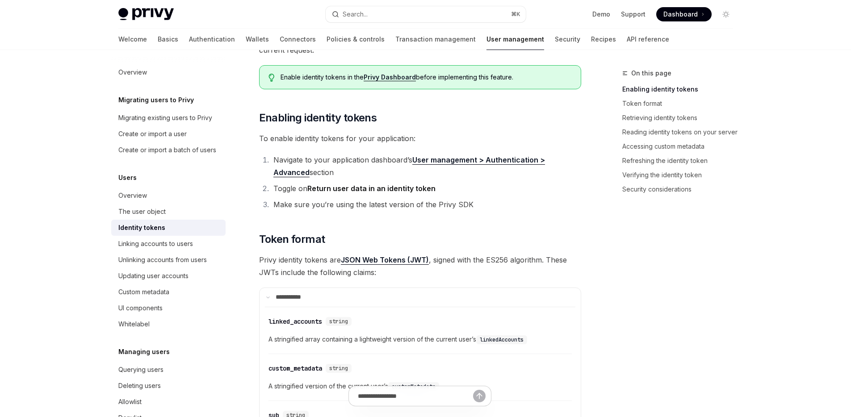
click at [486, 160] on link "User management > Authentication > Advanced" at bounding box center [409, 166] width 272 height 22
drag, startPoint x: 582, startPoint y: 156, endPoint x: 415, endPoint y: 159, distance: 167.5
copy link "User management > Authentication > Advanced"
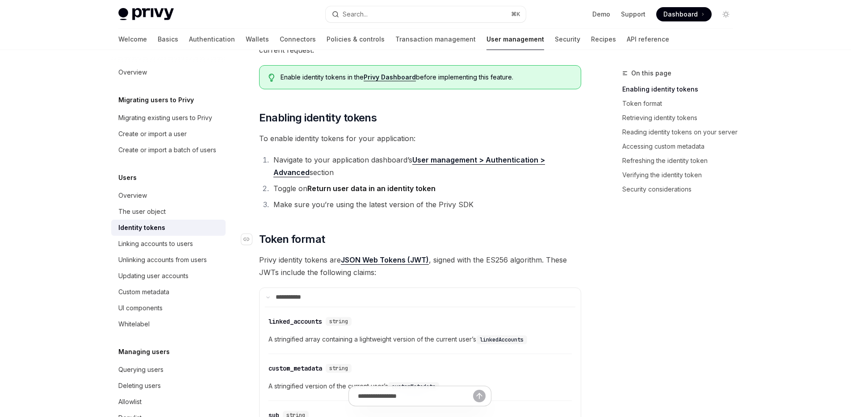
click at [538, 243] on h2 "​ Token format" at bounding box center [420, 239] width 322 height 14
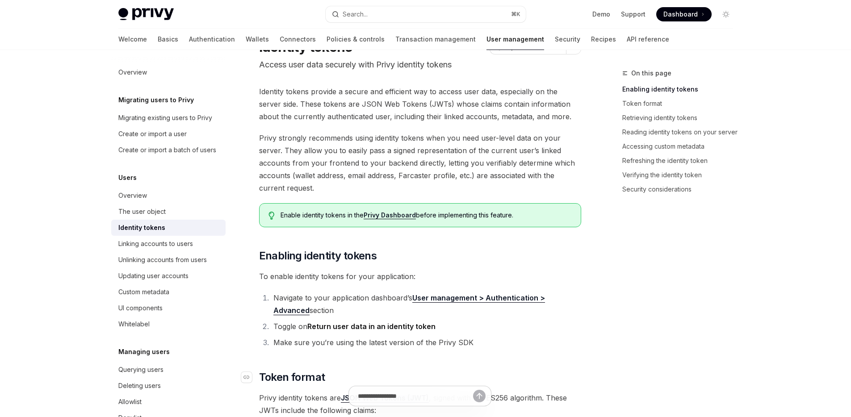
scroll to position [0, 0]
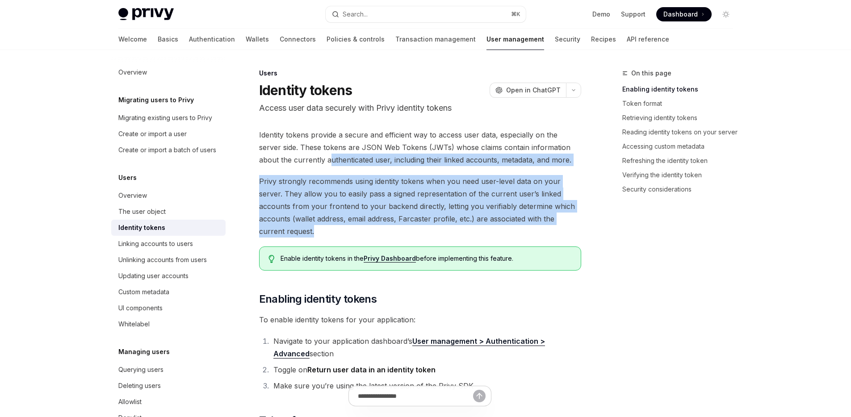
drag, startPoint x: 295, startPoint y: 158, endPoint x: 407, endPoint y: 230, distance: 133.1
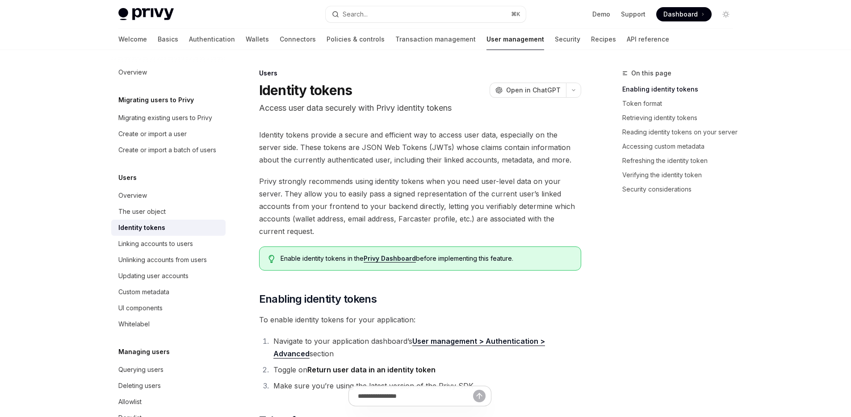
click at [423, 227] on span "Privy strongly recommends using identity tokens when you need user-level data o…" at bounding box center [420, 206] width 322 height 63
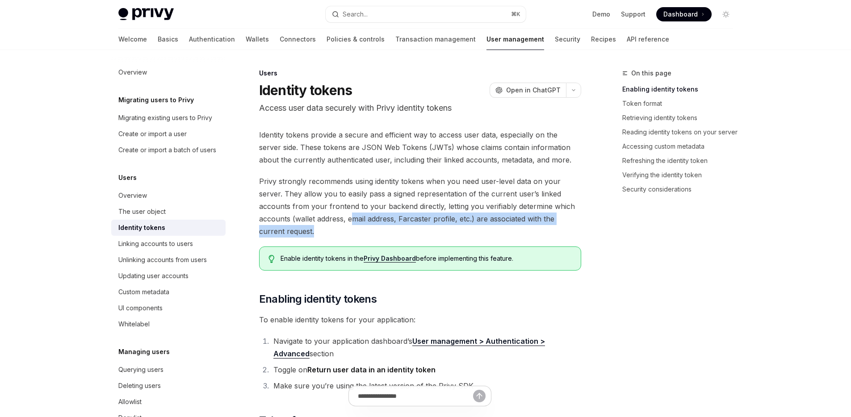
drag, startPoint x: 352, startPoint y: 216, endPoint x: 552, endPoint y: 232, distance: 201.2
click at [552, 232] on span "Privy strongly recommends using identity tokens when you need user-level data o…" at bounding box center [420, 206] width 322 height 63
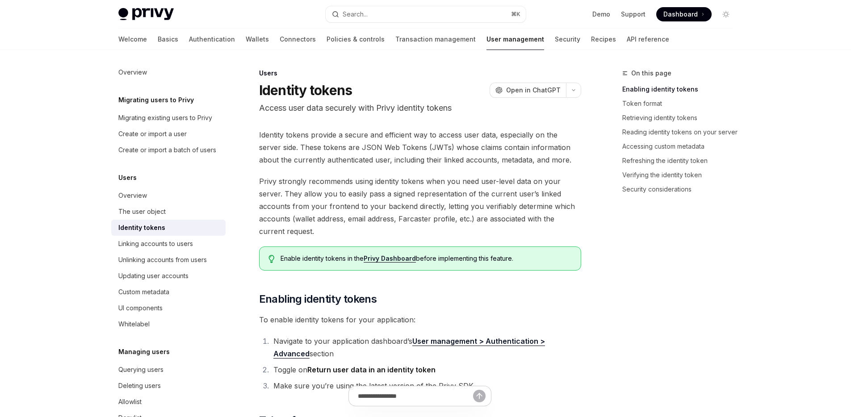
click at [565, 236] on span "Privy strongly recommends using identity tokens when you need user-level data o…" at bounding box center [420, 206] width 322 height 63
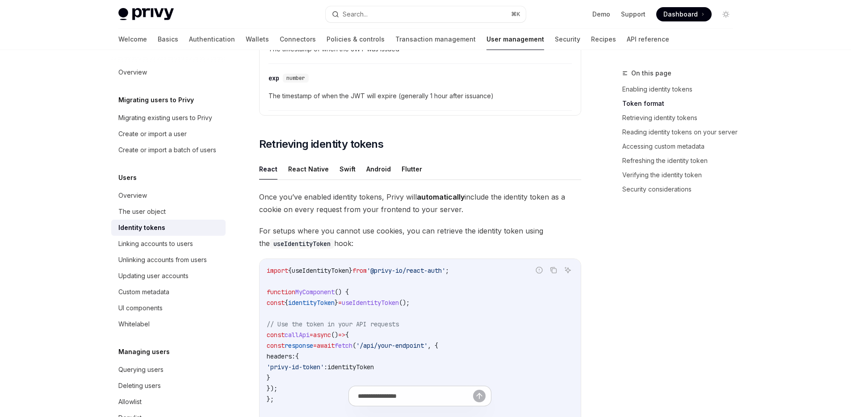
scroll to position [704, 0]
click at [310, 174] on button "React Native" at bounding box center [308, 170] width 41 height 21
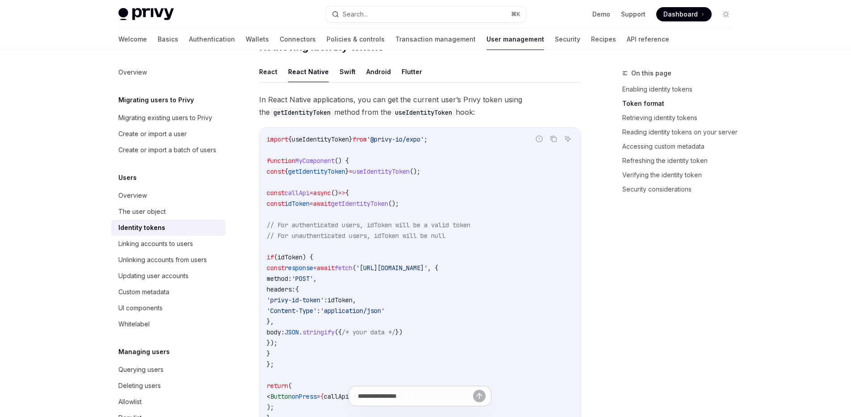
scroll to position [756, 0]
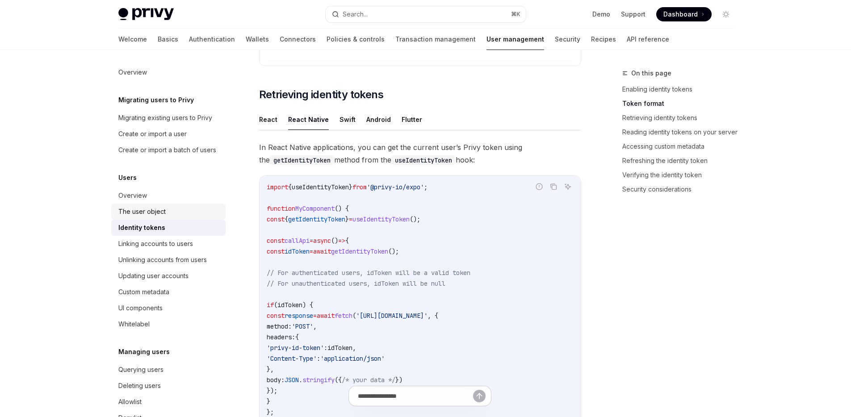
click at [142, 217] on div "The user object" at bounding box center [141, 211] width 47 height 11
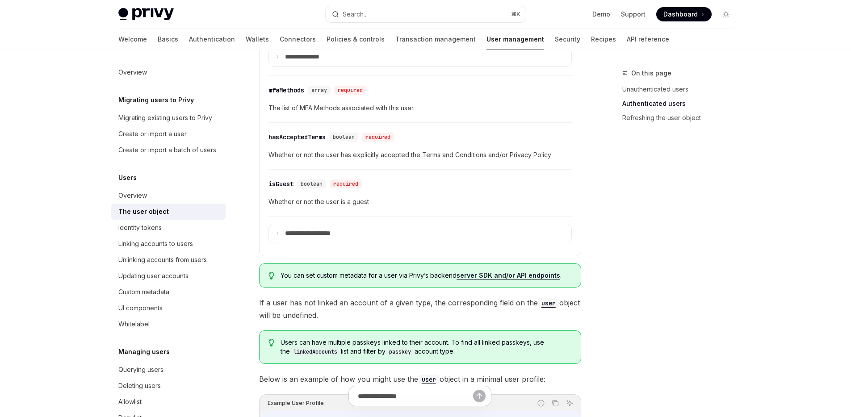
scroll to position [477, 0]
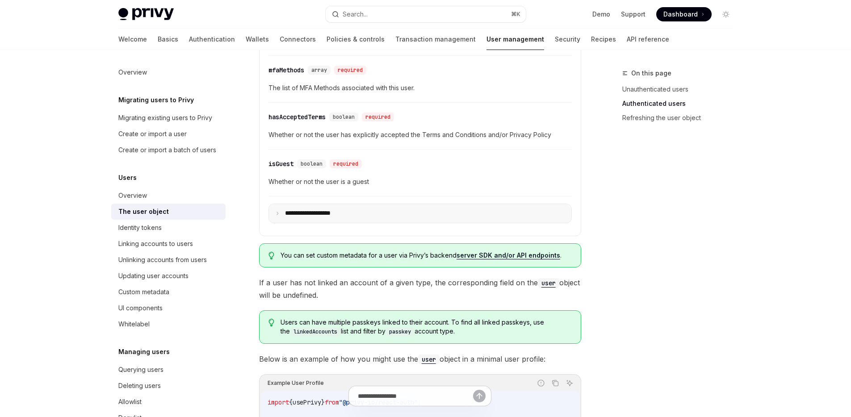
click at [400, 214] on summary "**********" at bounding box center [420, 213] width 302 height 19
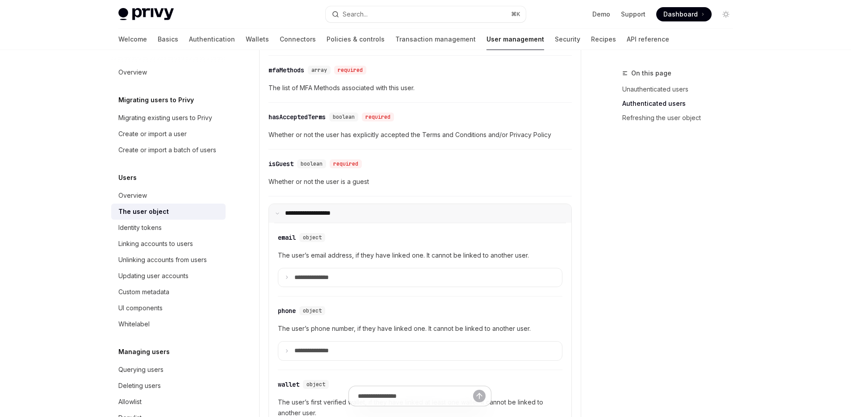
click at [400, 214] on summary "**********" at bounding box center [420, 213] width 302 height 19
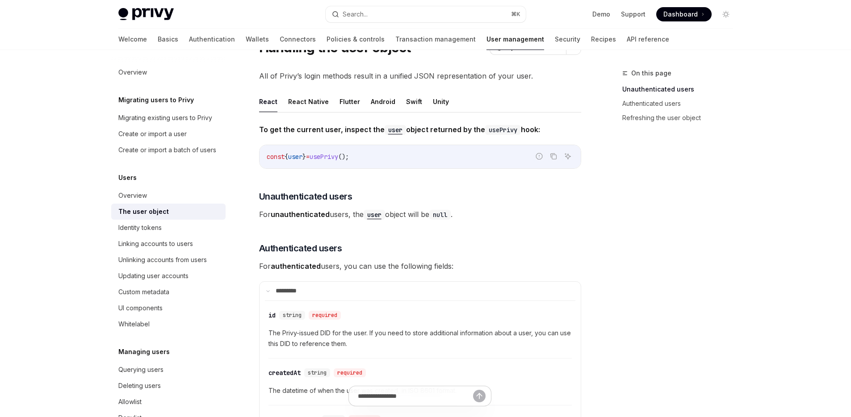
scroll to position [92, 0]
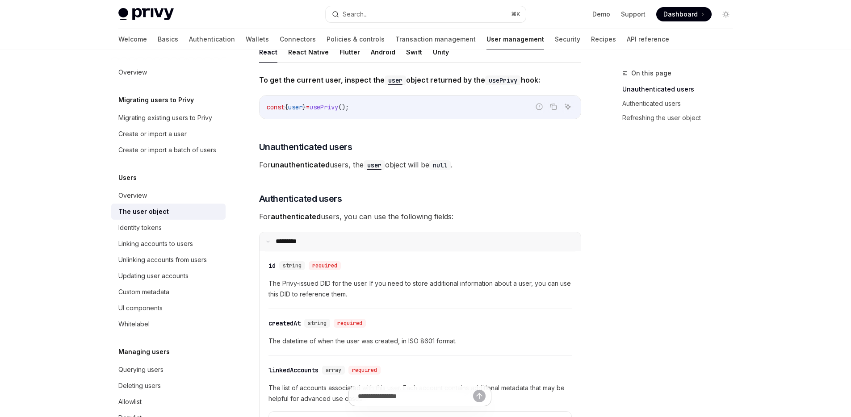
click at [353, 246] on summary "**** ****" at bounding box center [419, 241] width 321 height 19
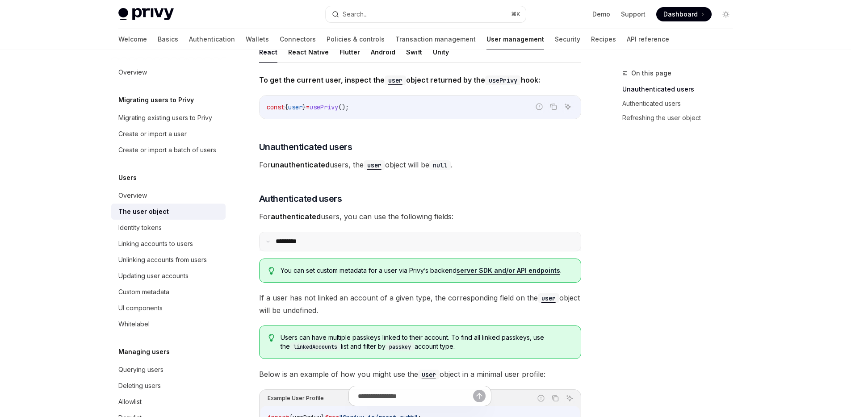
click at [353, 246] on summary "**** ****" at bounding box center [419, 241] width 321 height 19
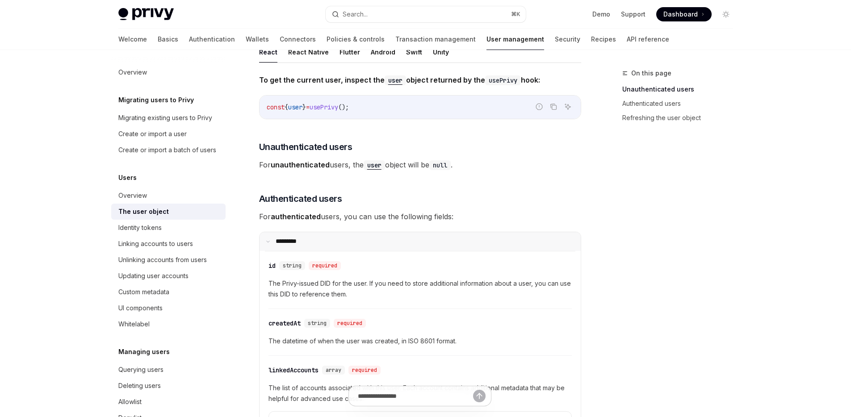
click at [353, 246] on summary "**** ****" at bounding box center [419, 241] width 321 height 19
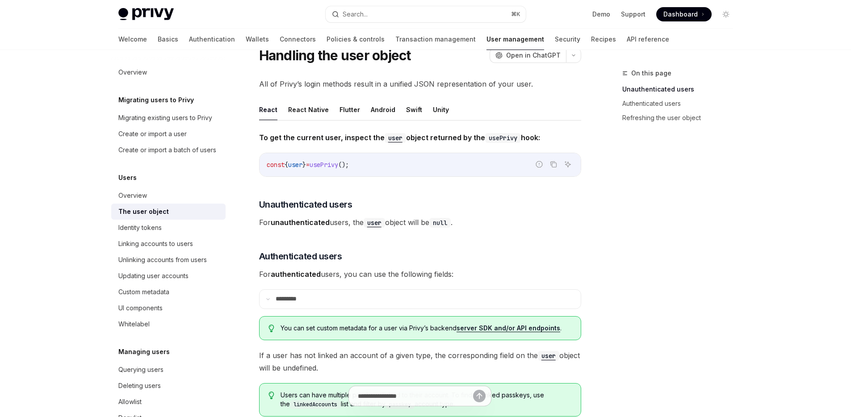
scroll to position [0, 0]
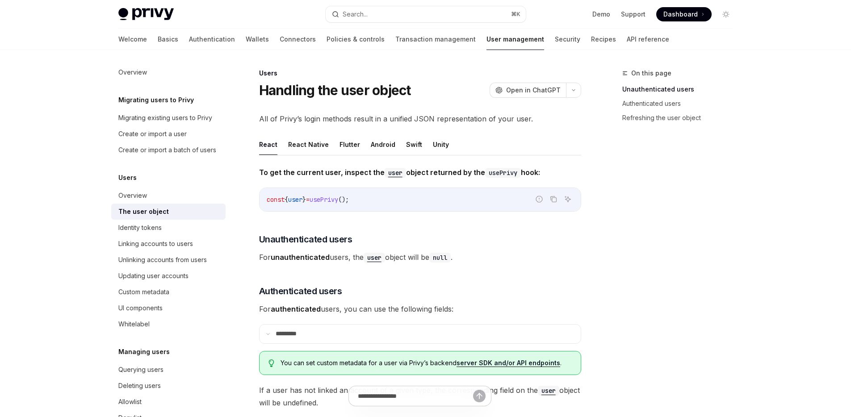
click at [360, 178] on span "To get the current user, inspect the user object returned by the usePrivy hook:" at bounding box center [420, 172] width 322 height 13
click at [153, 236] on link "Identity tokens" at bounding box center [168, 228] width 114 height 16
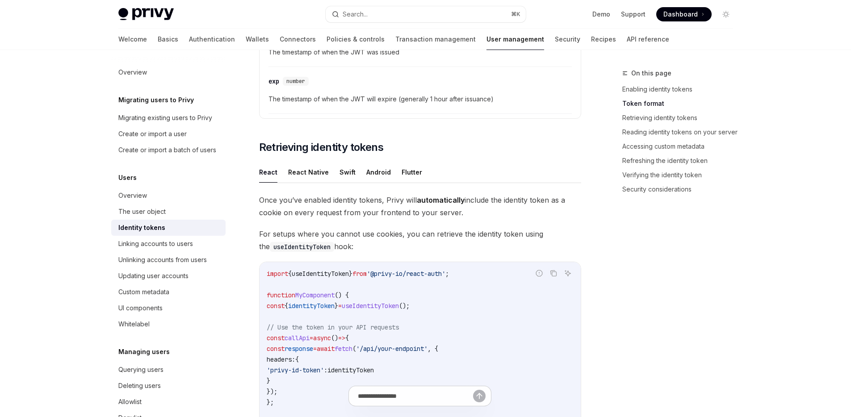
scroll to position [751, 0]
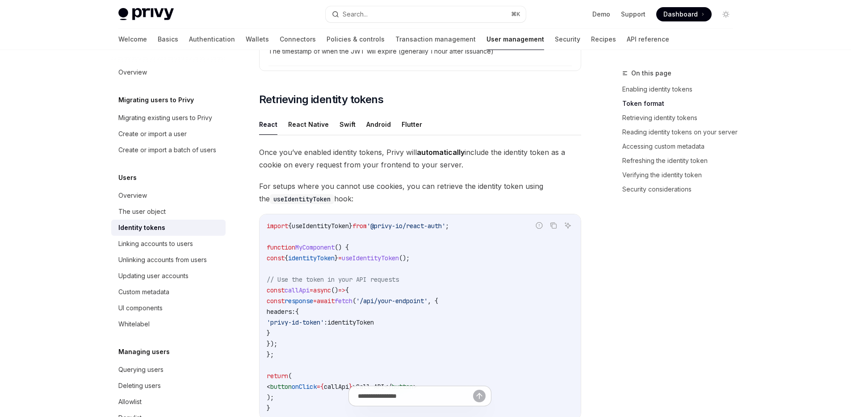
click at [338, 261] on span "}" at bounding box center [337, 258] width 4 height 8
copy code "const { identityToken } = useIdentityToken ();"
click at [304, 117] on button "React Native" at bounding box center [308, 124] width 41 height 21
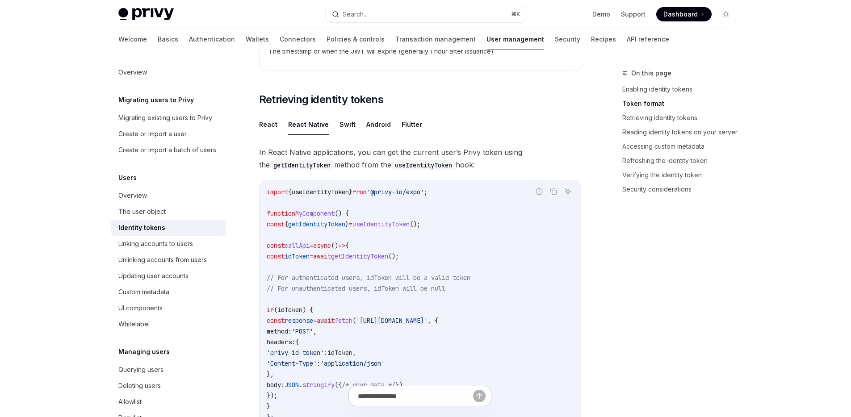
click at [391, 224] on span "useIdentityToken" at bounding box center [380, 224] width 57 height 8
copy code "const { getIdentityToken } = useIdentityToken ();"
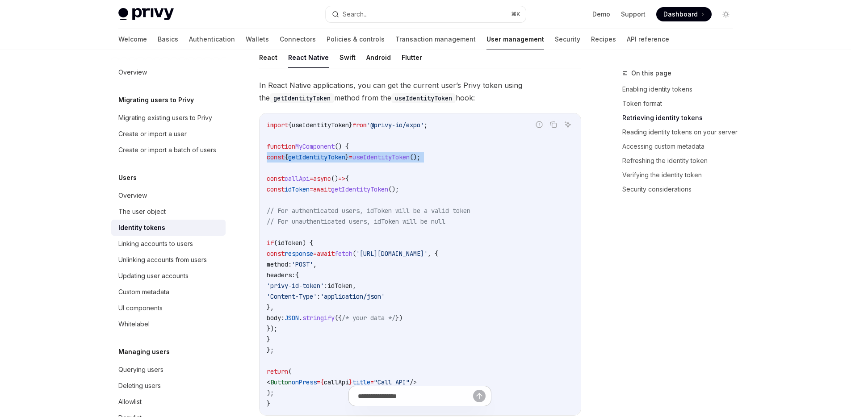
scroll to position [802, 0]
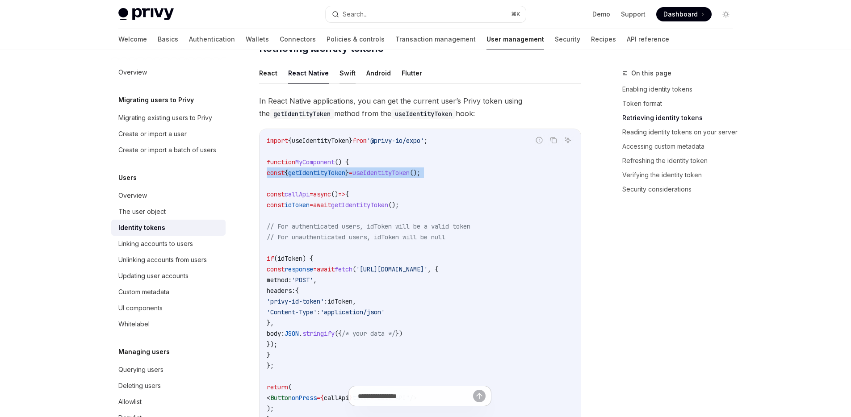
click at [343, 67] on button "Swift" at bounding box center [347, 73] width 16 height 21
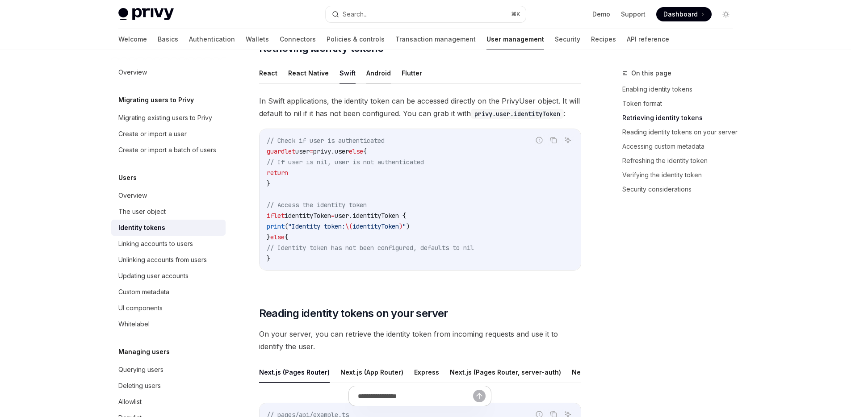
click at [369, 74] on button "Android" at bounding box center [378, 73] width 25 height 21
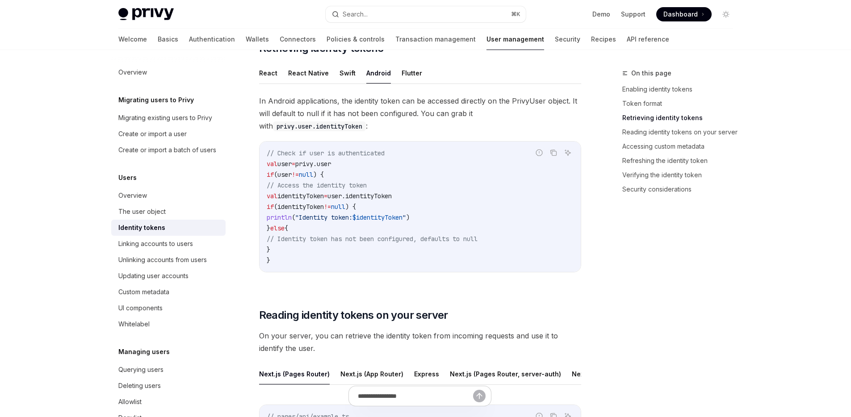
click at [326, 73] on ul "React React Native Swift Android Flutter" at bounding box center [420, 73] width 322 height 21
click at [317, 73] on button "React Native" at bounding box center [308, 73] width 41 height 21
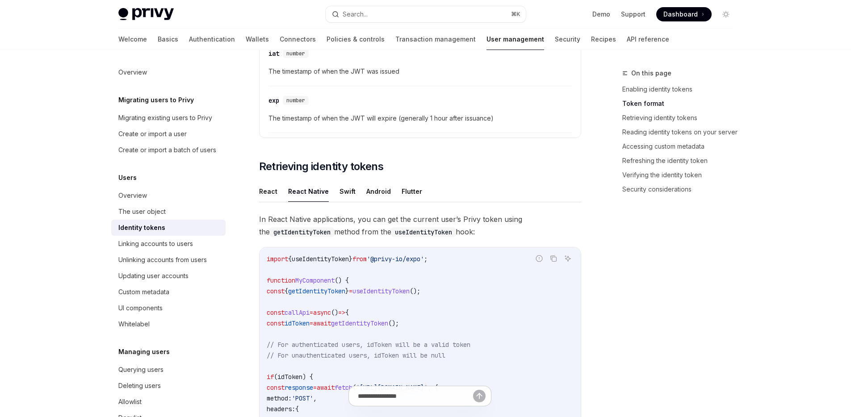
scroll to position [750, 0]
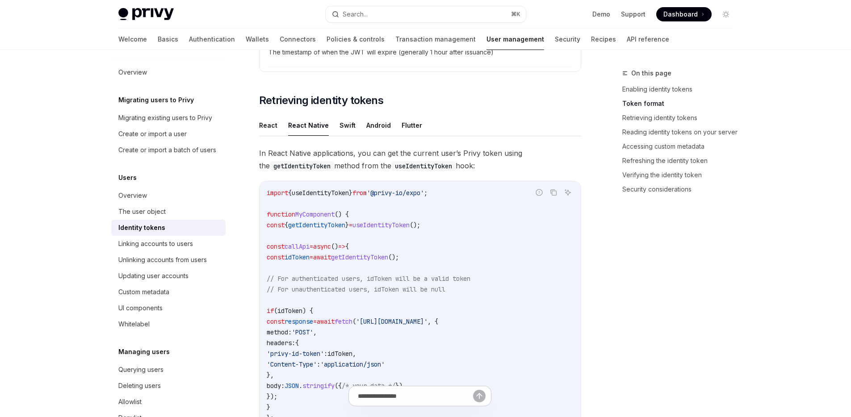
click at [388, 257] on span "getIdentityToken" at bounding box center [359, 257] width 57 height 8
copy code "const idToken = await getIdentityToken ();"
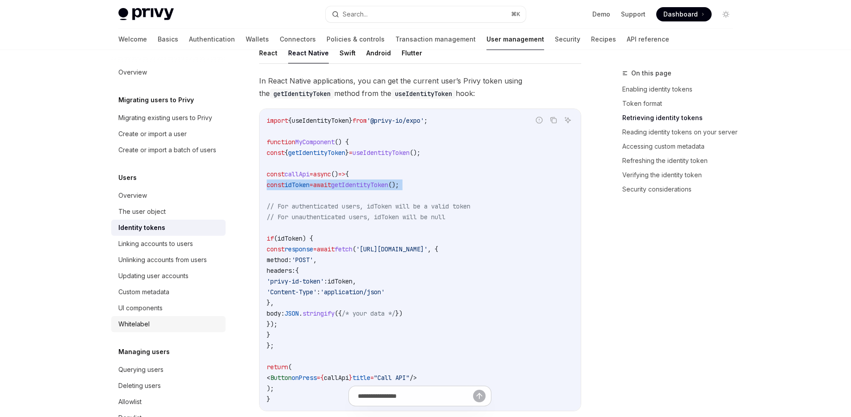
click at [166, 330] on div "Whitelabel" at bounding box center [169, 324] width 102 height 11
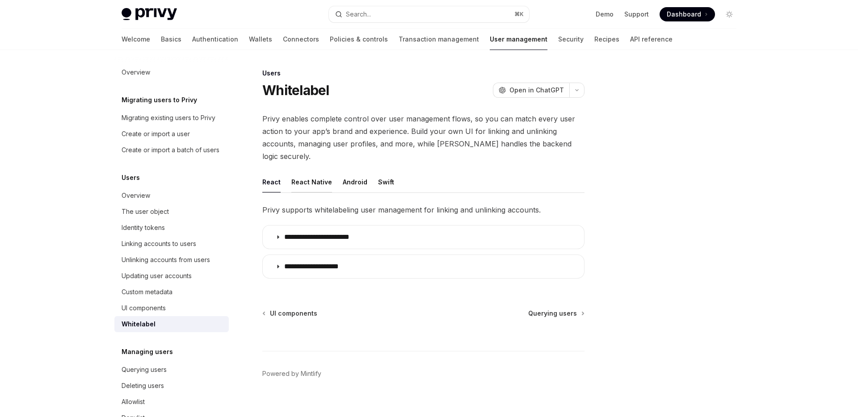
click at [319, 174] on button "React Native" at bounding box center [311, 182] width 41 height 21
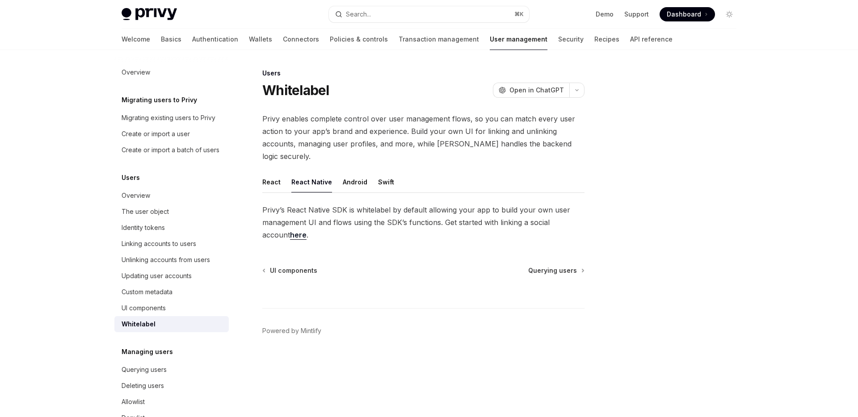
click at [290, 230] on link "here" at bounding box center [298, 234] width 17 height 9
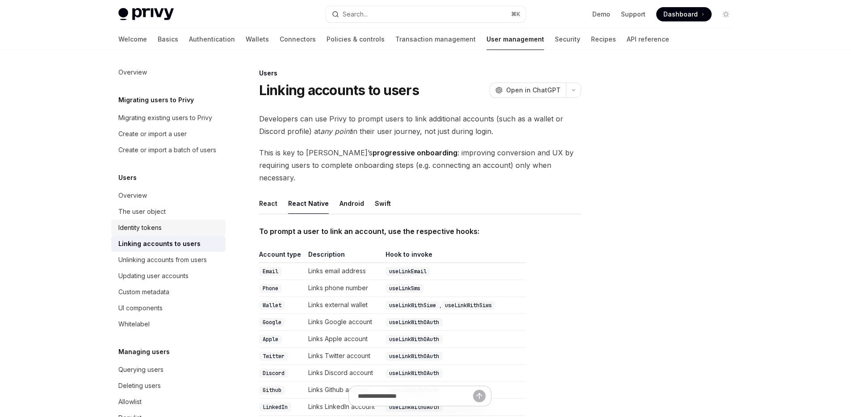
click at [160, 233] on div "Identity tokens" at bounding box center [139, 227] width 43 height 11
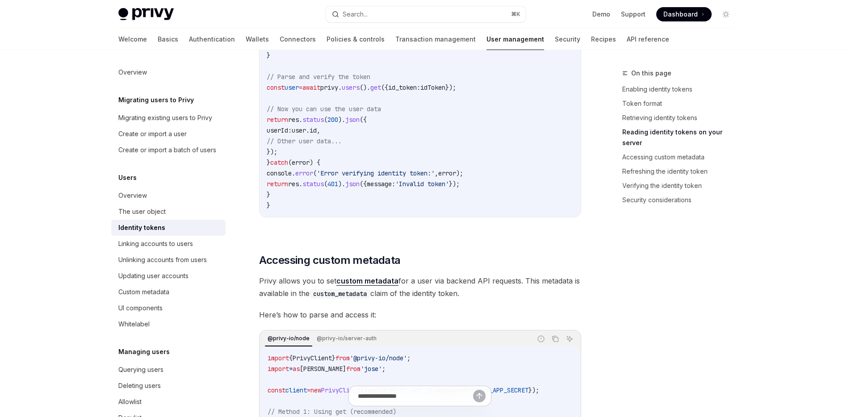
scroll to position [1577, 0]
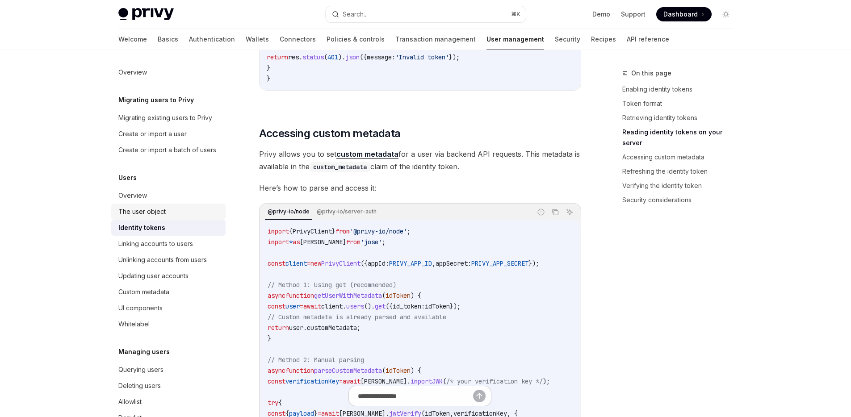
click at [170, 220] on link "The user object" at bounding box center [168, 212] width 114 height 16
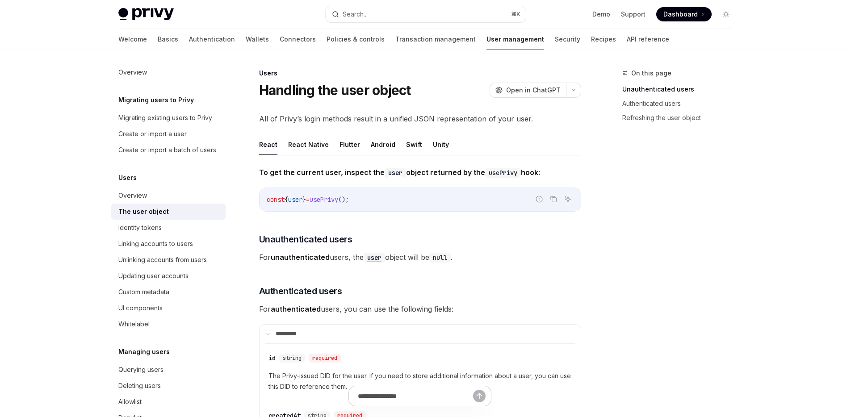
click at [176, 217] on div "The user object" at bounding box center [169, 211] width 102 height 11
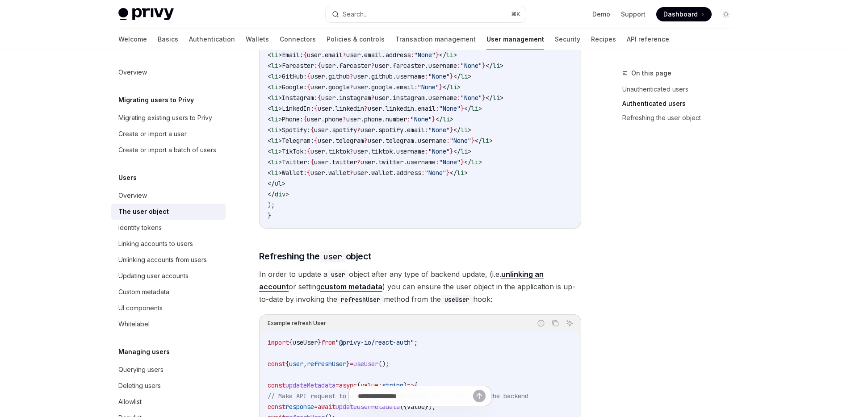
scroll to position [1113, 0]
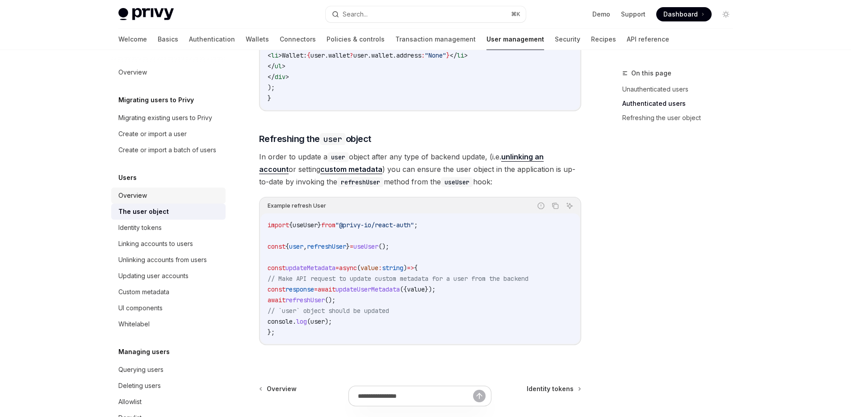
click at [166, 201] on div "Overview" at bounding box center [169, 195] width 102 height 11
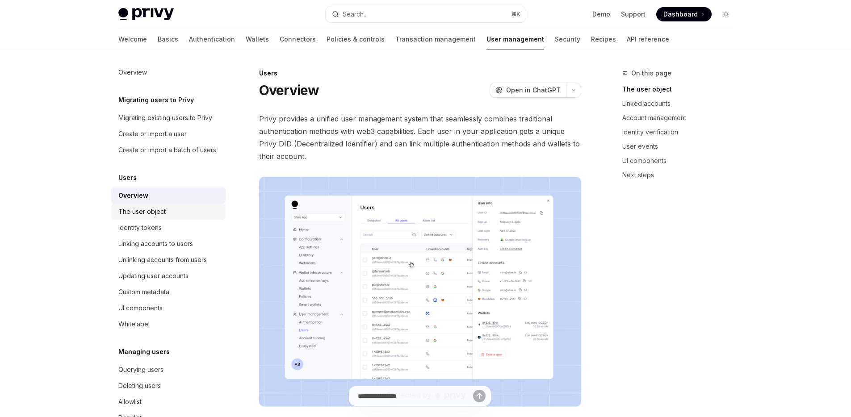
click at [164, 217] on div "The user object" at bounding box center [141, 211] width 47 height 11
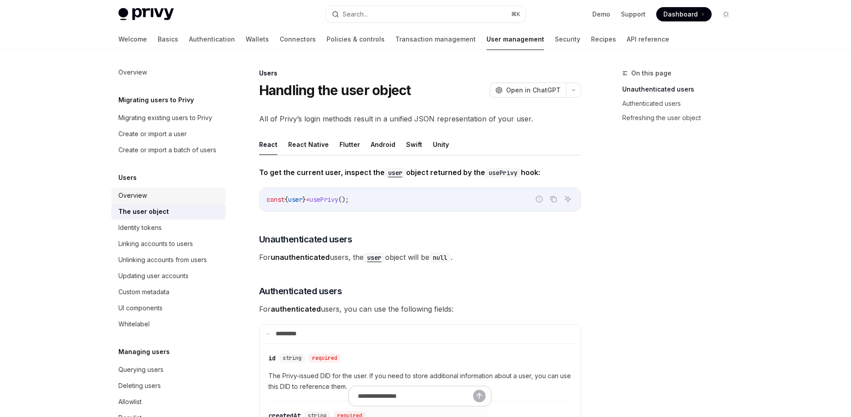
click at [167, 201] on div "Overview" at bounding box center [169, 195] width 102 height 11
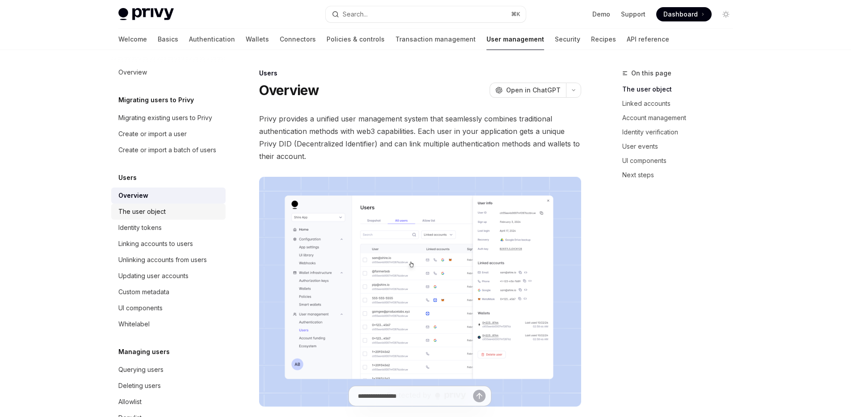
click at [166, 217] on div "The user object" at bounding box center [169, 211] width 102 height 11
click at [168, 201] on div "Overview" at bounding box center [169, 195] width 102 height 11
click at [167, 217] on div "The user object" at bounding box center [169, 211] width 102 height 11
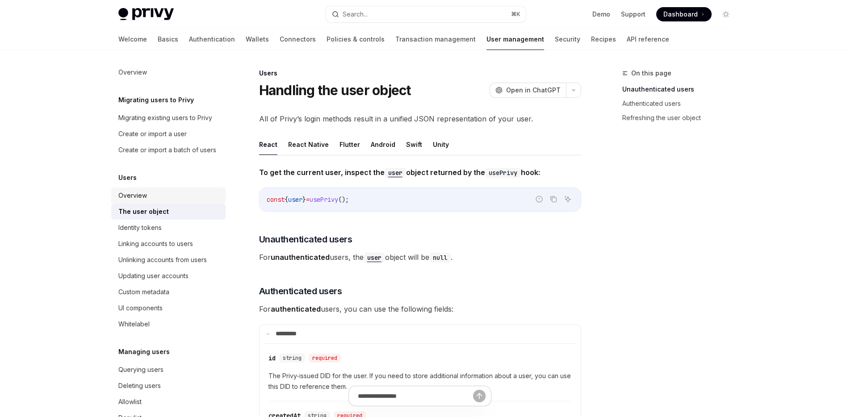
click at [169, 201] on div "Overview" at bounding box center [169, 195] width 102 height 11
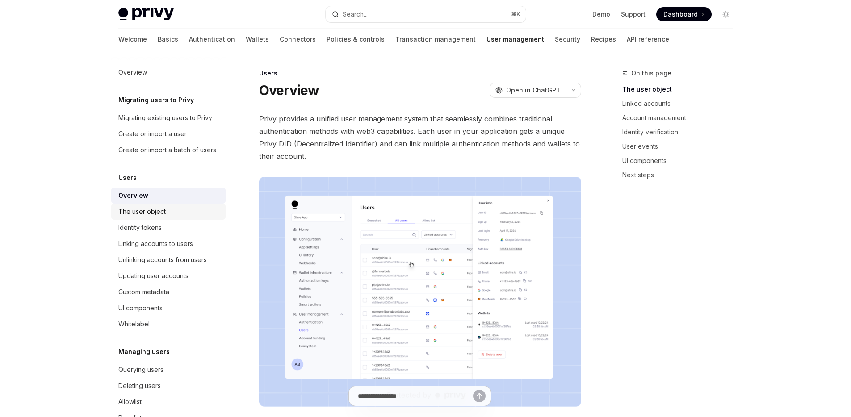
click at [169, 217] on div "The user object" at bounding box center [169, 211] width 102 height 11
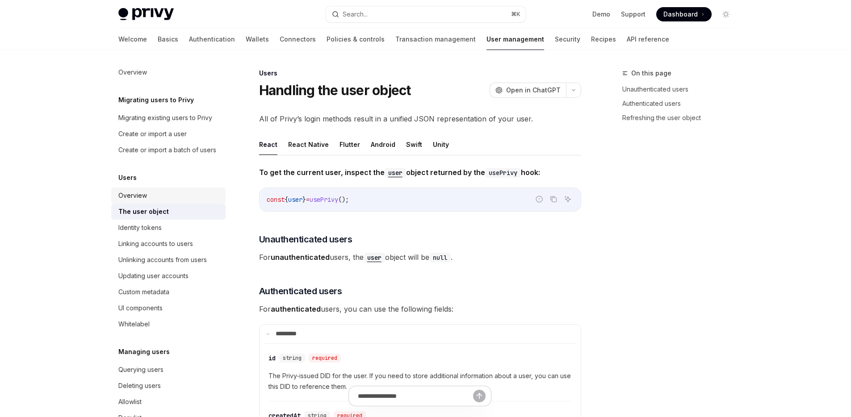
click at [171, 201] on div "Overview" at bounding box center [169, 195] width 102 height 11
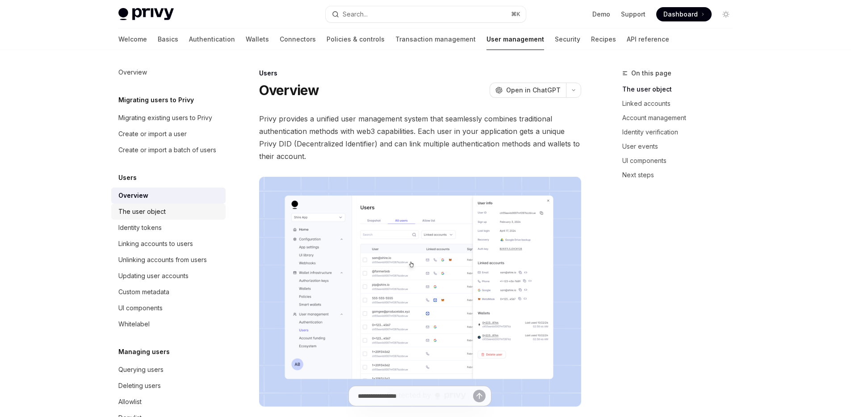
click at [170, 217] on div "The user object" at bounding box center [169, 211] width 102 height 11
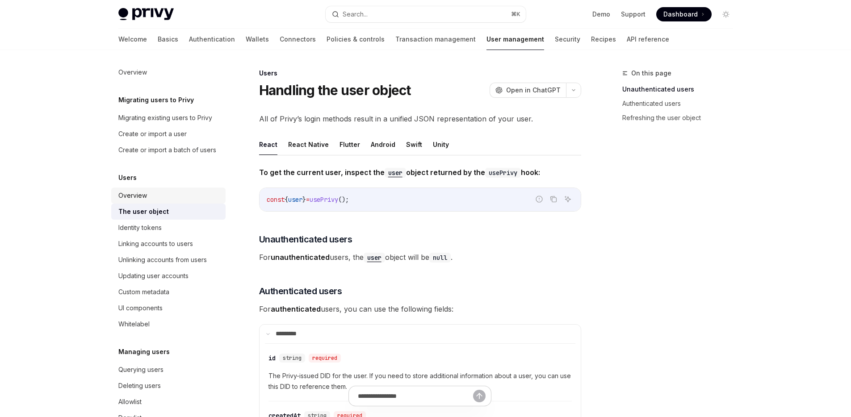
click at [169, 201] on div "Overview" at bounding box center [169, 195] width 102 height 11
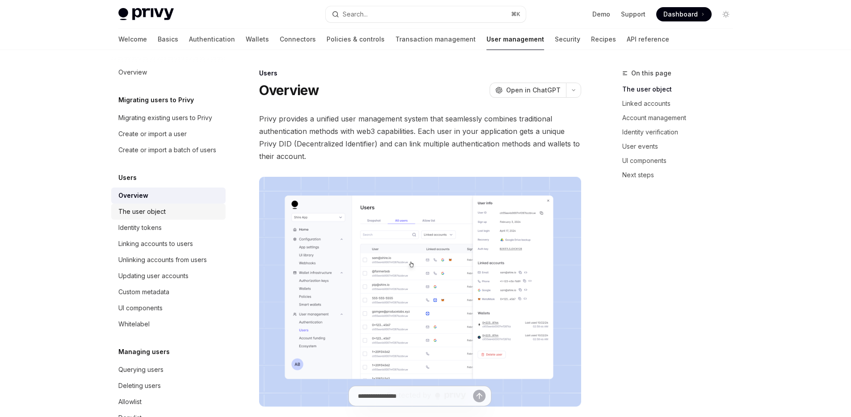
click at [167, 217] on div "The user object" at bounding box center [169, 211] width 102 height 11
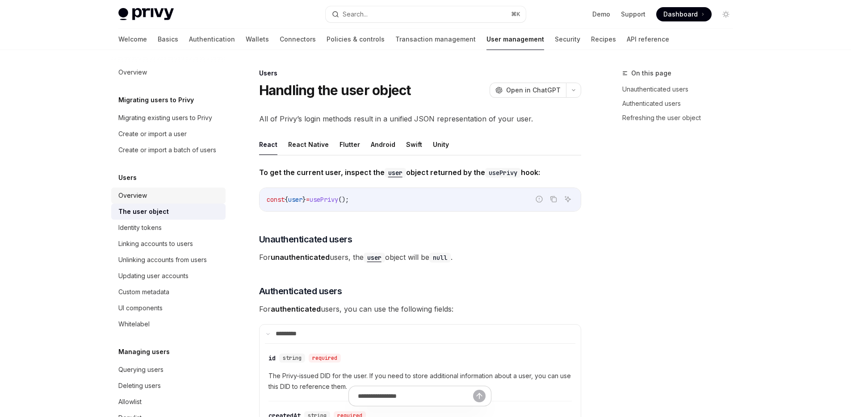
click at [167, 201] on div "Overview" at bounding box center [169, 195] width 102 height 11
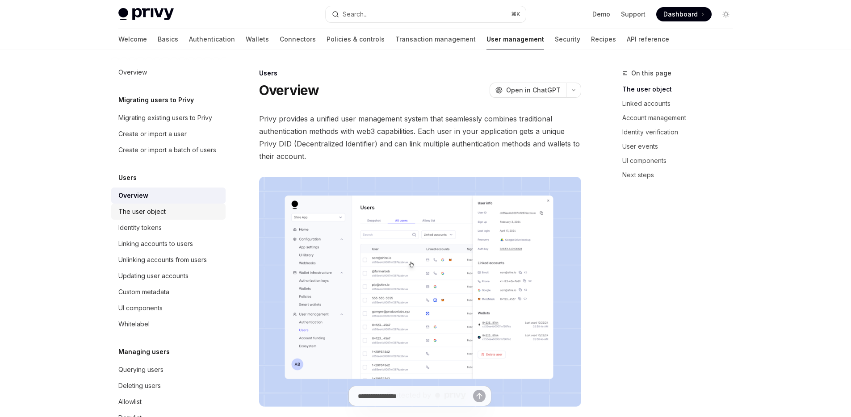
click at [165, 217] on div "The user object" at bounding box center [169, 211] width 102 height 11
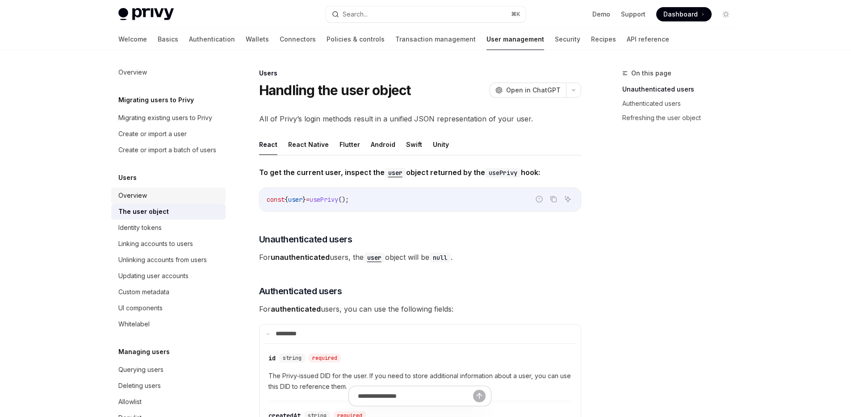
click at [166, 201] on div "Overview" at bounding box center [169, 195] width 102 height 11
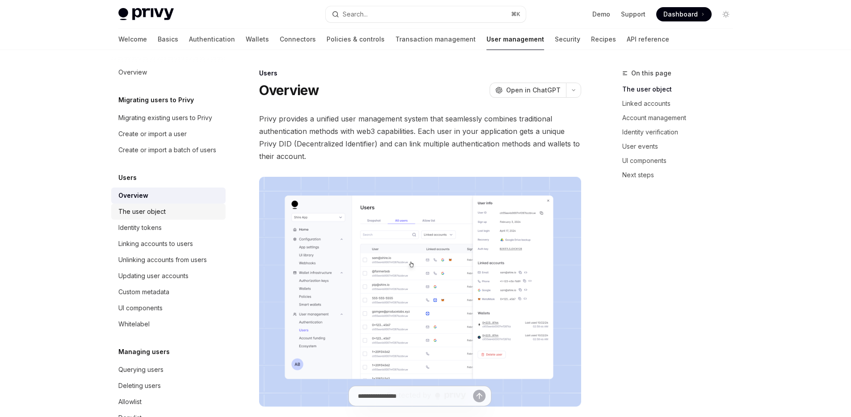
click at [165, 217] on div "The user object" at bounding box center [169, 211] width 102 height 11
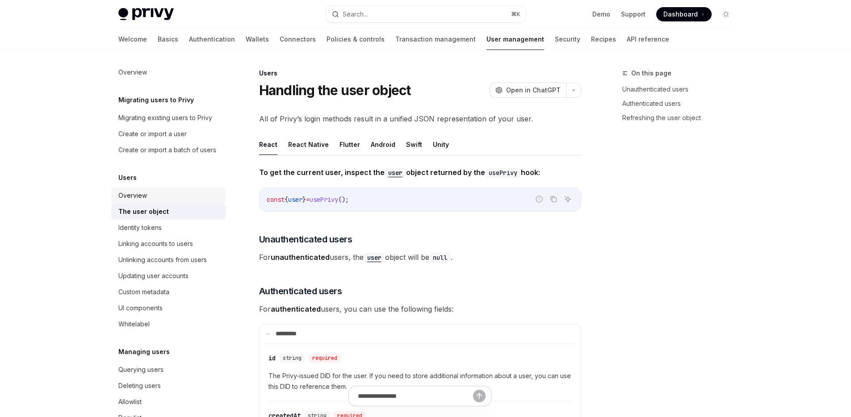
click at [167, 201] on div "Overview" at bounding box center [169, 195] width 102 height 11
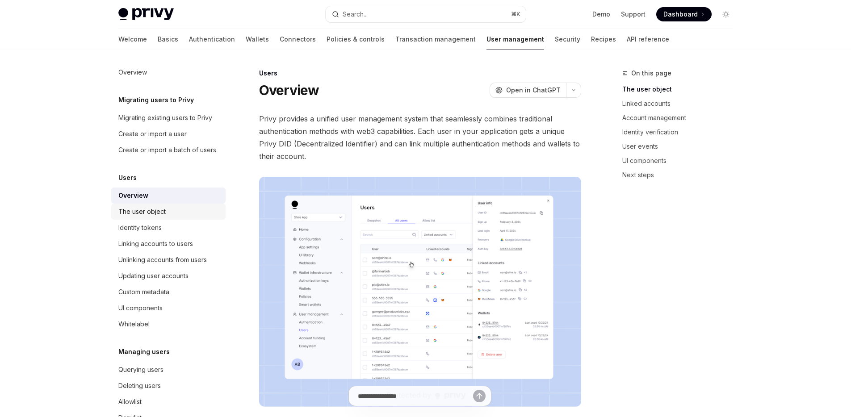
click at [167, 217] on div "The user object" at bounding box center [169, 211] width 102 height 11
click at [169, 201] on div "Overview" at bounding box center [169, 195] width 102 height 11
click at [167, 217] on div "The user object" at bounding box center [169, 211] width 102 height 11
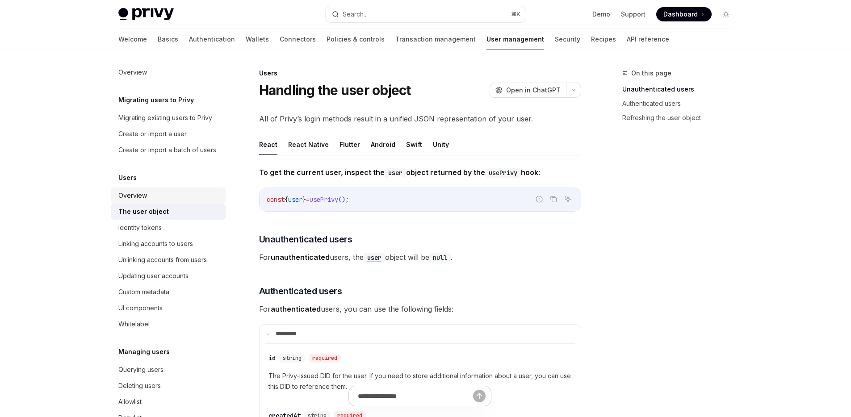
click at [168, 201] on div "Overview" at bounding box center [169, 195] width 102 height 11
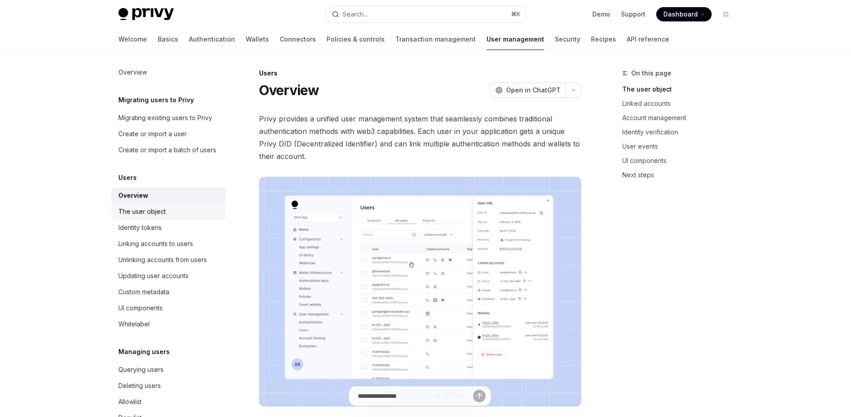
click at [167, 217] on div "The user object" at bounding box center [169, 211] width 102 height 11
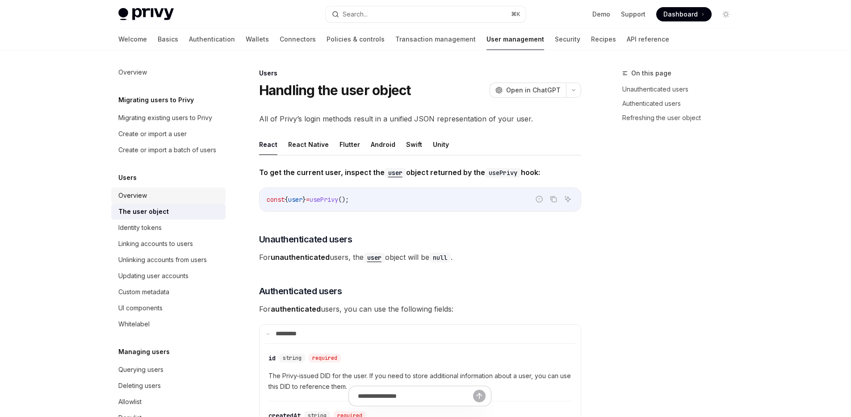
click at [170, 201] on div "Overview" at bounding box center [169, 195] width 102 height 11
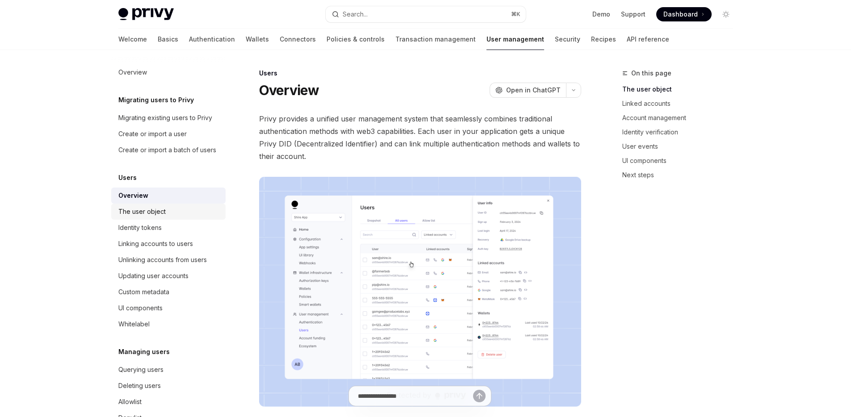
click at [169, 217] on div "The user object" at bounding box center [169, 211] width 102 height 11
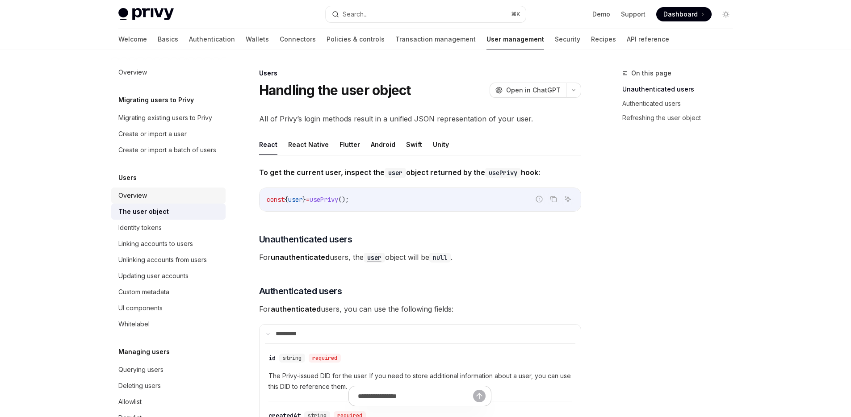
click at [169, 201] on div "Overview" at bounding box center [169, 195] width 102 height 11
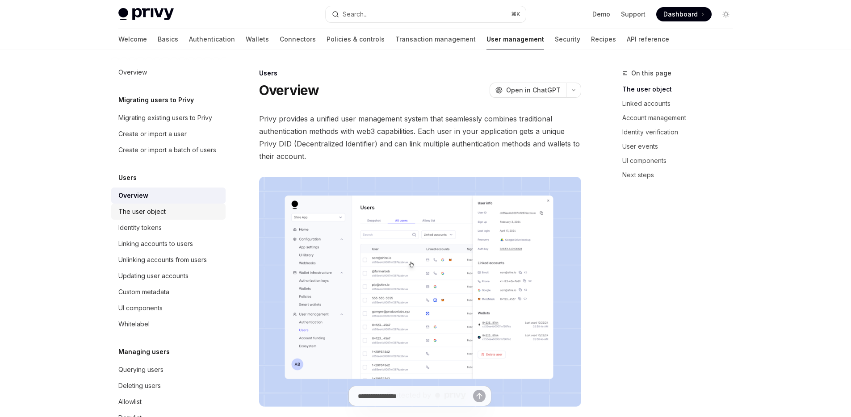
click at [168, 217] on div "The user object" at bounding box center [169, 211] width 102 height 11
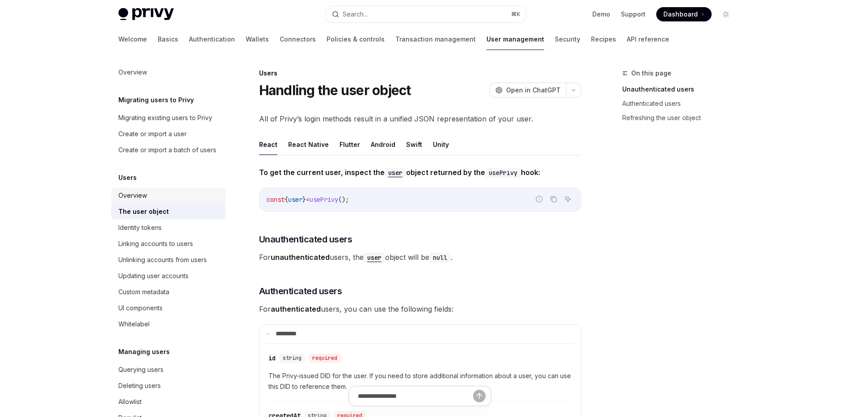
click at [169, 201] on div "Overview" at bounding box center [169, 195] width 102 height 11
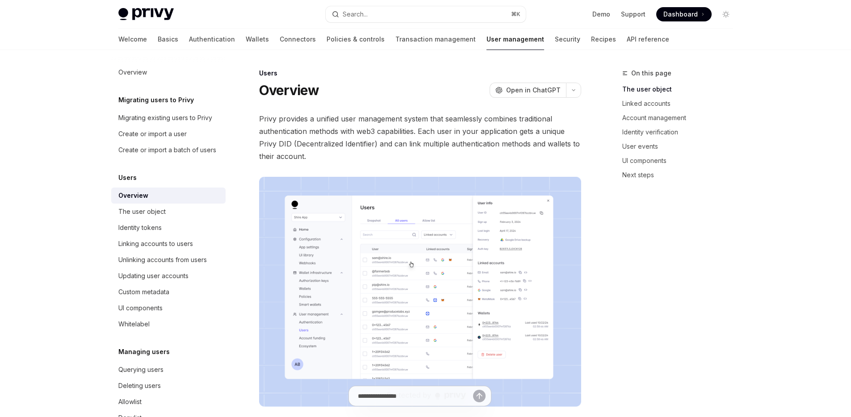
click at [169, 217] on div "The user object" at bounding box center [169, 211] width 102 height 11
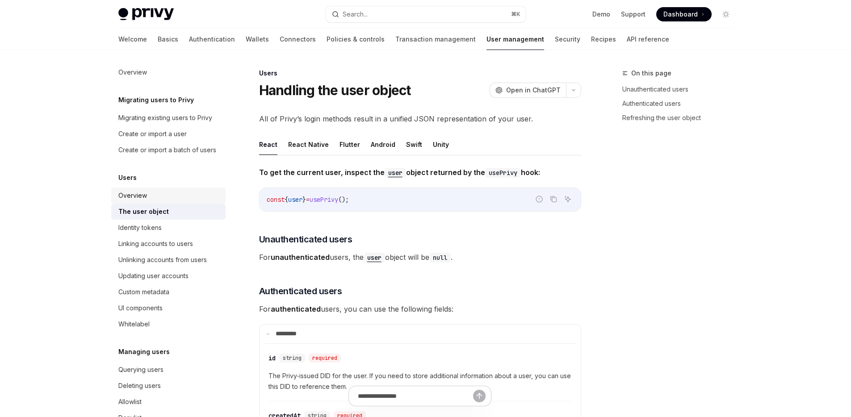
click at [169, 201] on div "Overview" at bounding box center [169, 195] width 102 height 11
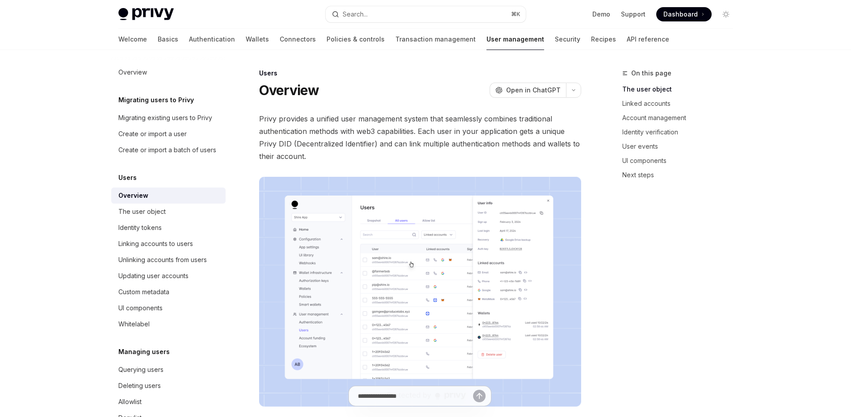
click at [170, 201] on div "Overview" at bounding box center [169, 195] width 102 height 11
click at [169, 217] on div "The user object" at bounding box center [169, 211] width 102 height 11
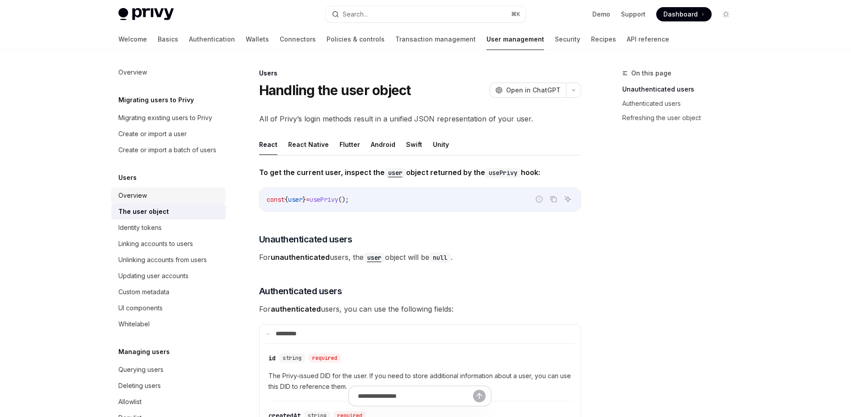
click at [171, 201] on div "Overview" at bounding box center [169, 195] width 102 height 11
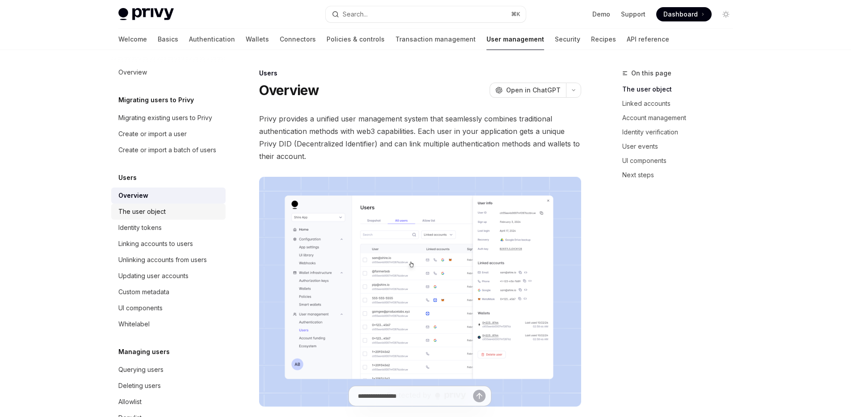
click at [170, 217] on div "The user object" at bounding box center [169, 211] width 102 height 11
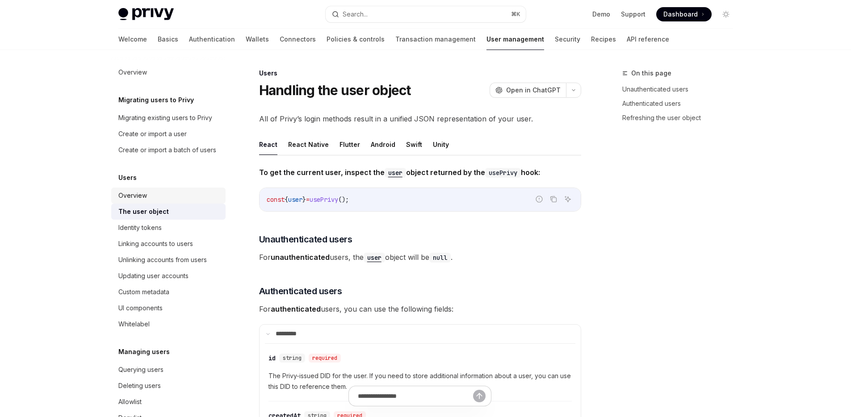
click at [172, 201] on div "Overview" at bounding box center [169, 195] width 102 height 11
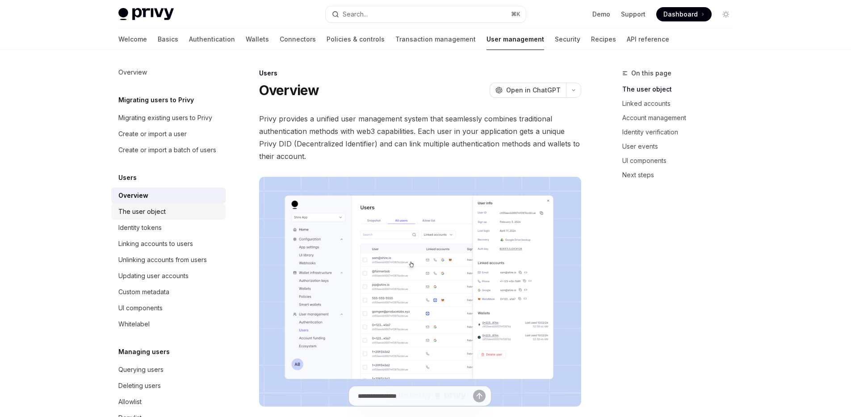
click at [170, 217] on div "The user object" at bounding box center [169, 211] width 102 height 11
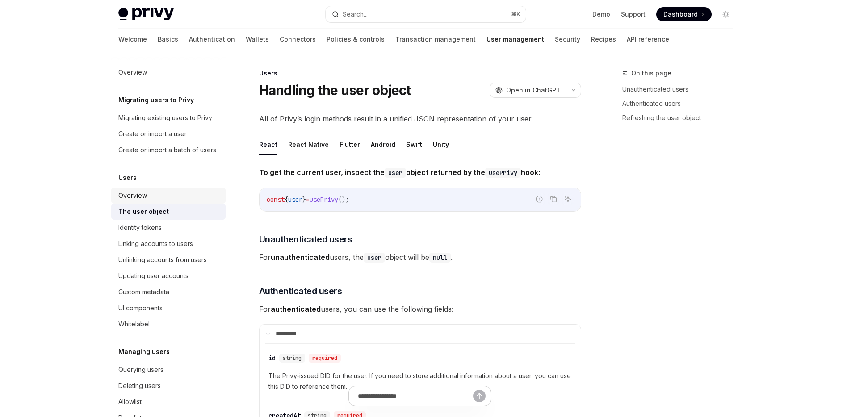
click at [170, 201] on div "Overview" at bounding box center [169, 195] width 102 height 11
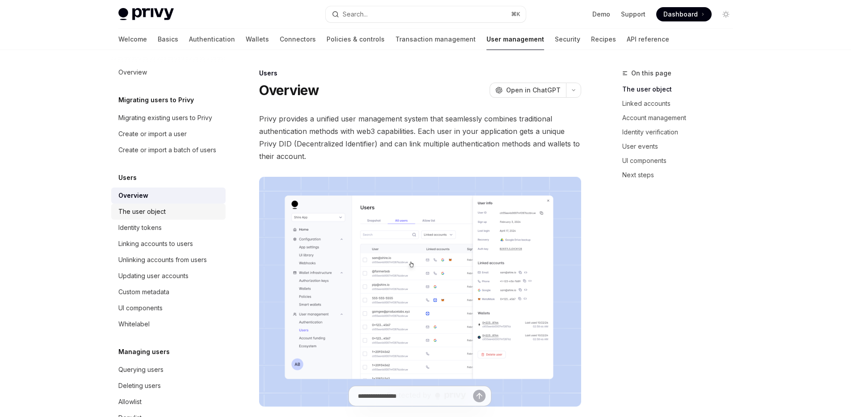
click at [168, 217] on div "The user object" at bounding box center [169, 211] width 102 height 11
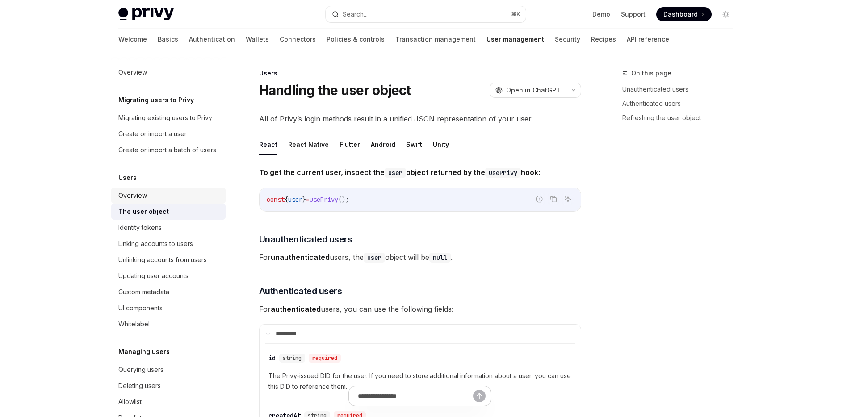
click at [168, 201] on div "Overview" at bounding box center [169, 195] width 102 height 11
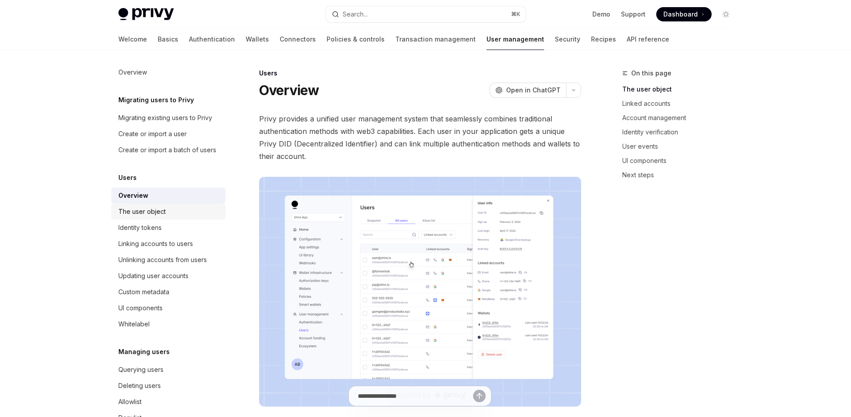
click at [166, 217] on div "The user object" at bounding box center [169, 211] width 102 height 11
click at [167, 200] on link "Overview" at bounding box center [168, 196] width 114 height 16
click at [166, 217] on div "The user object" at bounding box center [169, 211] width 102 height 11
click at [167, 201] on div "Overview" at bounding box center [169, 195] width 102 height 11
click at [167, 216] on link "The user object" at bounding box center [168, 212] width 114 height 16
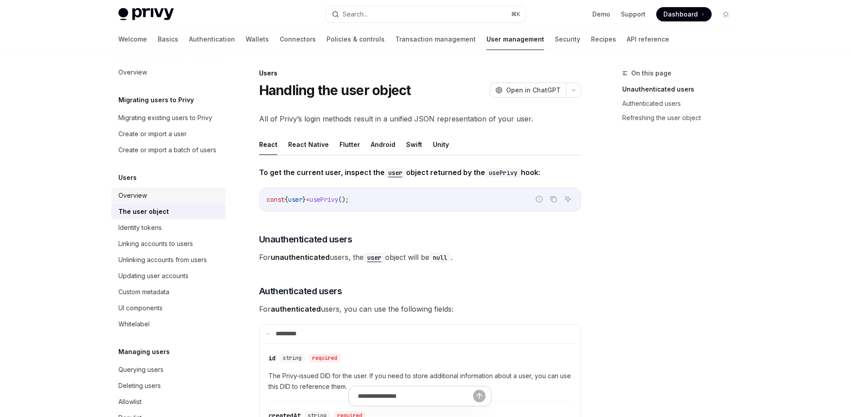
click at [167, 201] on div "Overview" at bounding box center [169, 195] width 102 height 11
click at [167, 216] on link "The user object" at bounding box center [168, 212] width 114 height 16
click at [168, 201] on div "Overview" at bounding box center [169, 195] width 102 height 11
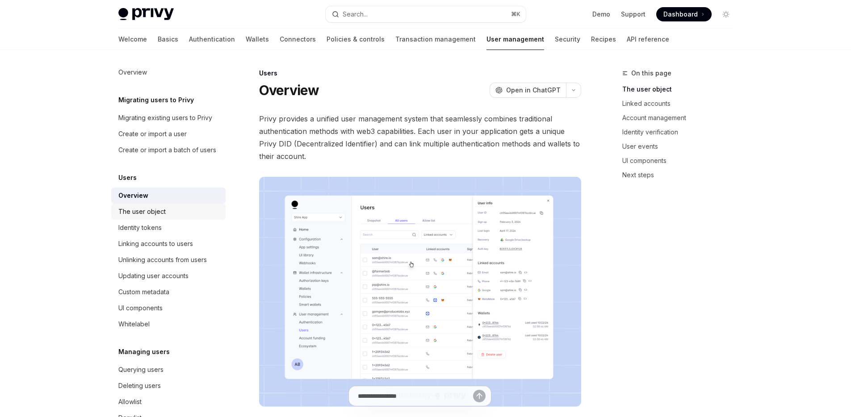
click at [172, 217] on div "The user object" at bounding box center [169, 211] width 102 height 11
click at [173, 201] on div "Overview" at bounding box center [169, 195] width 102 height 11
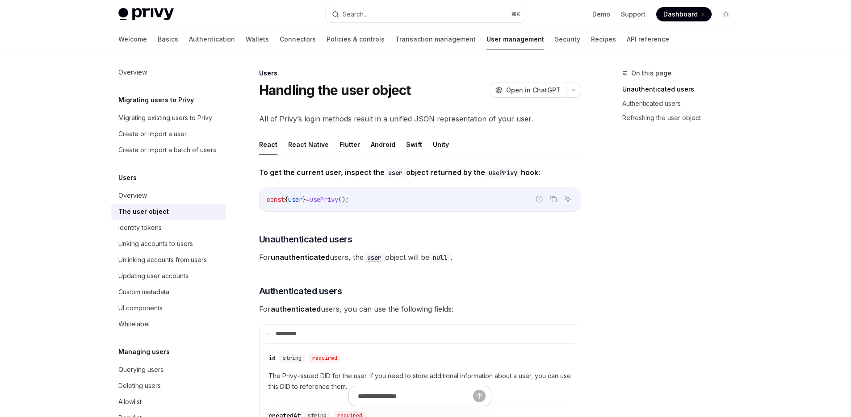
click at [172, 217] on div "The user object" at bounding box center [169, 211] width 102 height 11
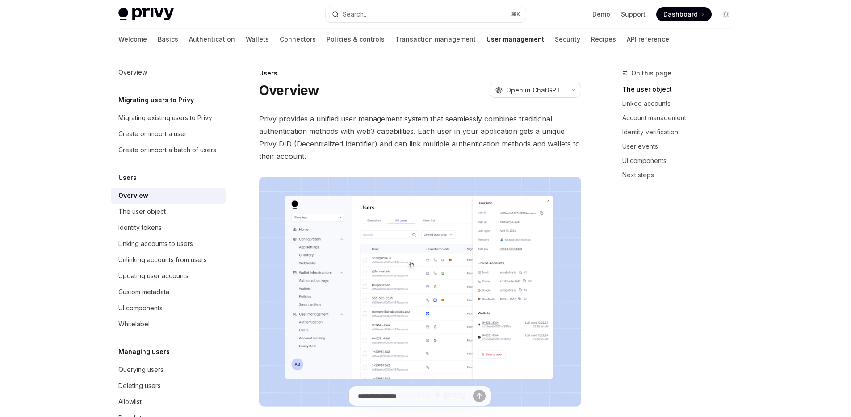
click at [172, 200] on link "Overview" at bounding box center [168, 196] width 114 height 16
click at [172, 217] on div "The user object" at bounding box center [169, 211] width 102 height 11
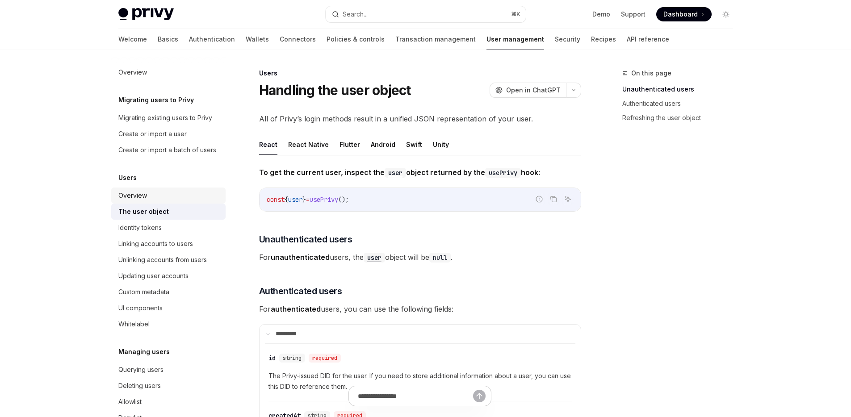
click at [171, 198] on link "Overview" at bounding box center [168, 196] width 114 height 16
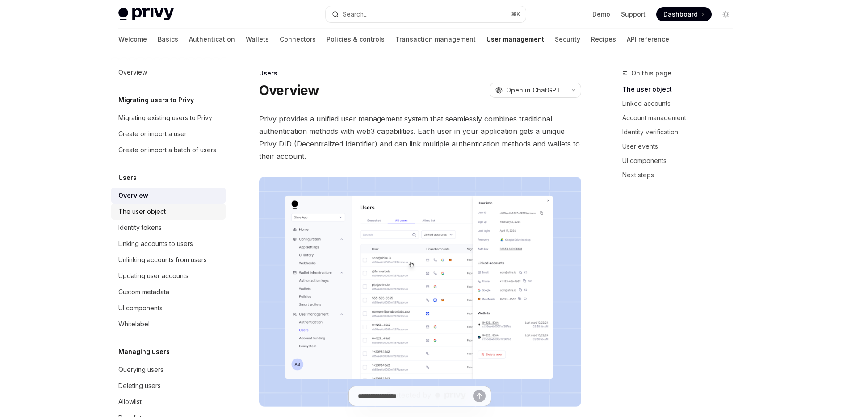
click at [172, 217] on link "The user object" at bounding box center [168, 212] width 114 height 16
click at [177, 201] on div "Overview" at bounding box center [169, 195] width 102 height 11
click at [177, 217] on link "The user object" at bounding box center [168, 212] width 114 height 16
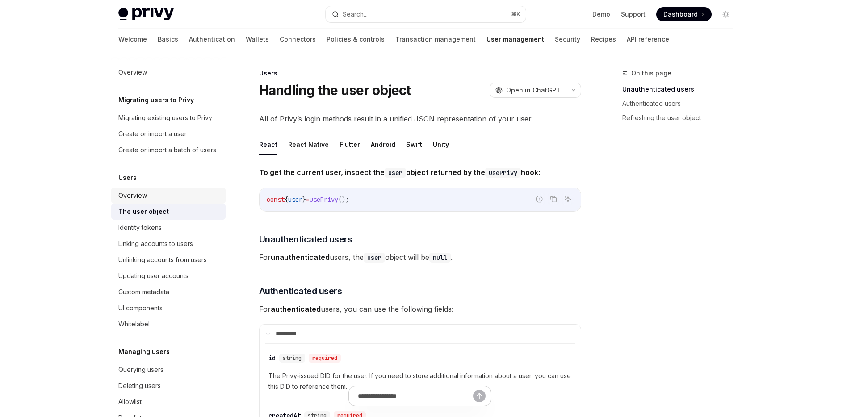
click at [178, 201] on div "Overview" at bounding box center [169, 195] width 102 height 11
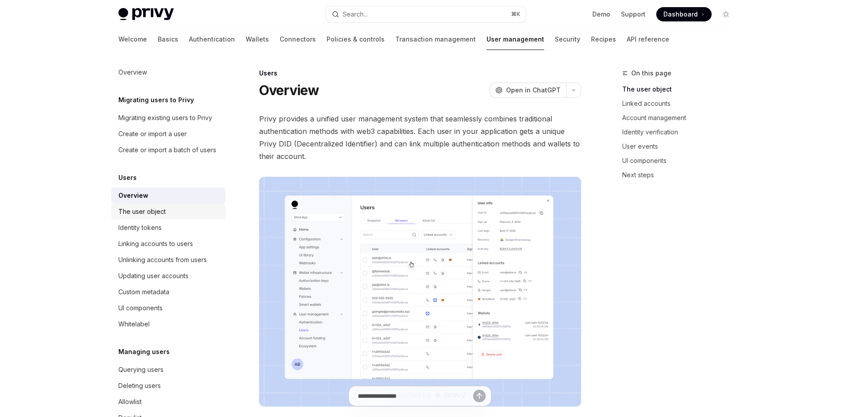
click at [178, 217] on div "The user object" at bounding box center [169, 211] width 102 height 11
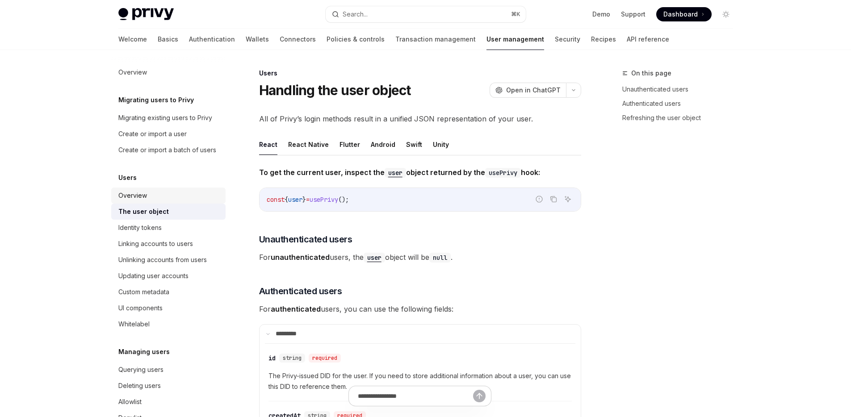
click at [179, 201] on div "Overview" at bounding box center [169, 195] width 102 height 11
type textarea "*"
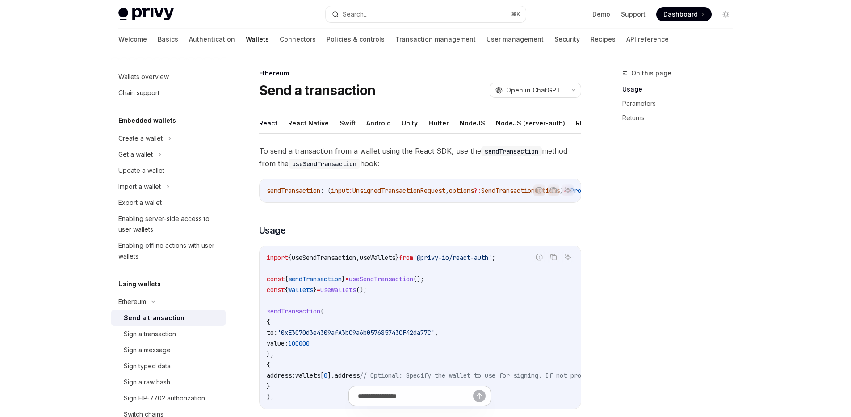
click at [318, 128] on button "React Native" at bounding box center [308, 123] width 41 height 21
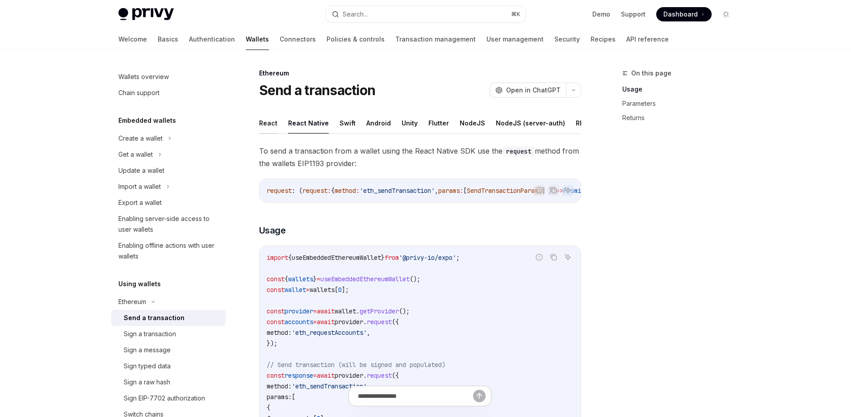
click at [266, 125] on button "React" at bounding box center [268, 123] width 18 height 21
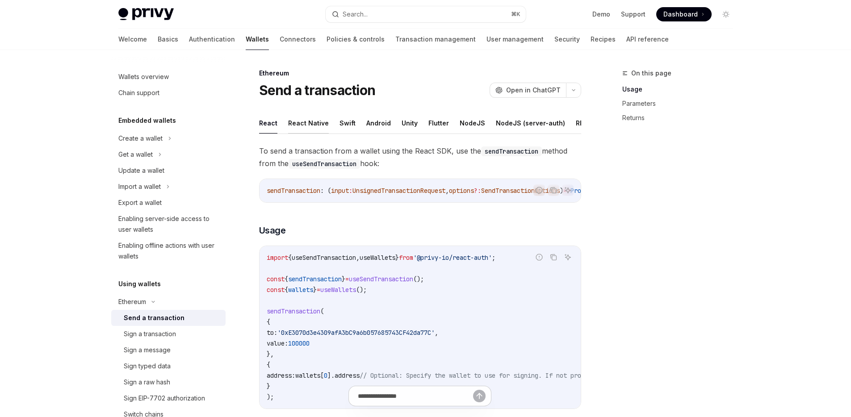
click at [306, 126] on button "React Native" at bounding box center [308, 123] width 41 height 21
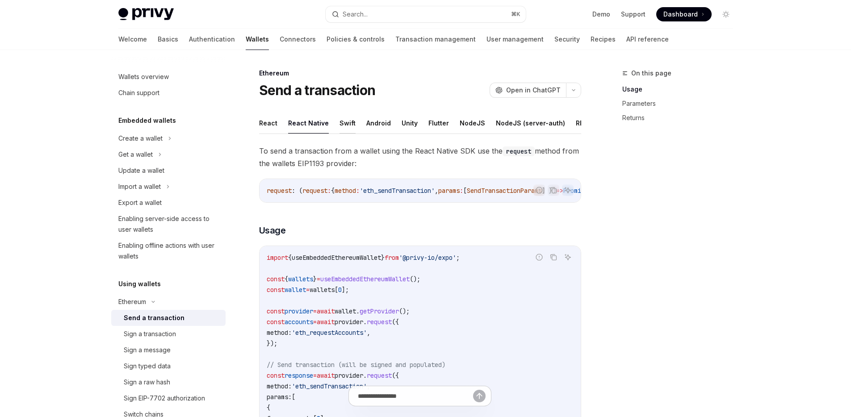
click at [348, 126] on button "Swift" at bounding box center [347, 123] width 16 height 21
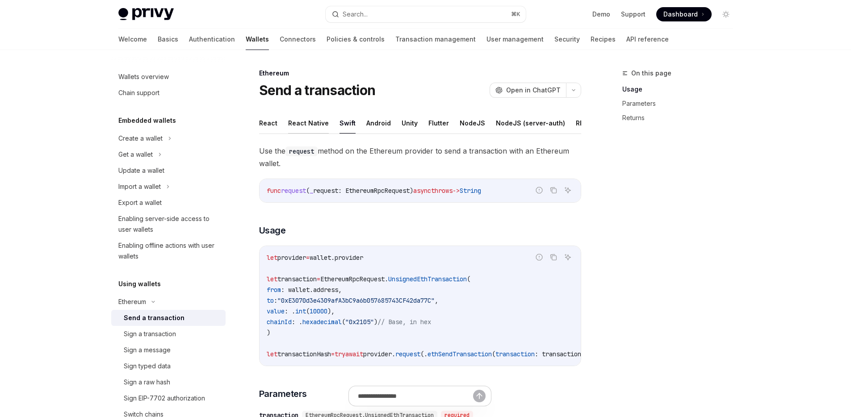
click at [291, 124] on button "React Native" at bounding box center [308, 123] width 41 height 21
type textarea "*"
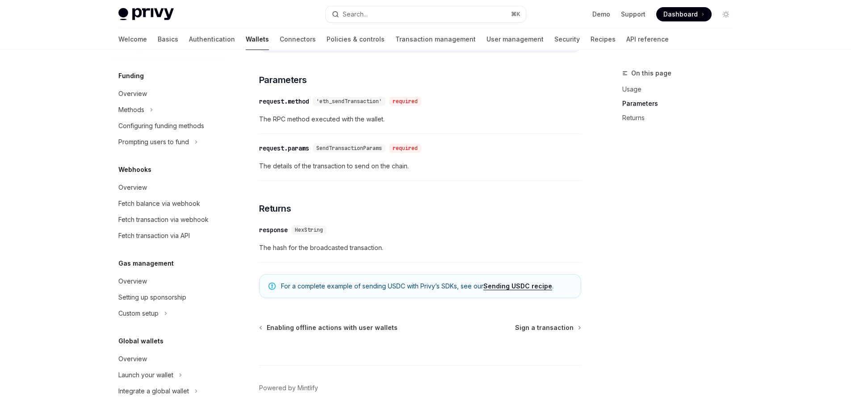
scroll to position [468, 0]
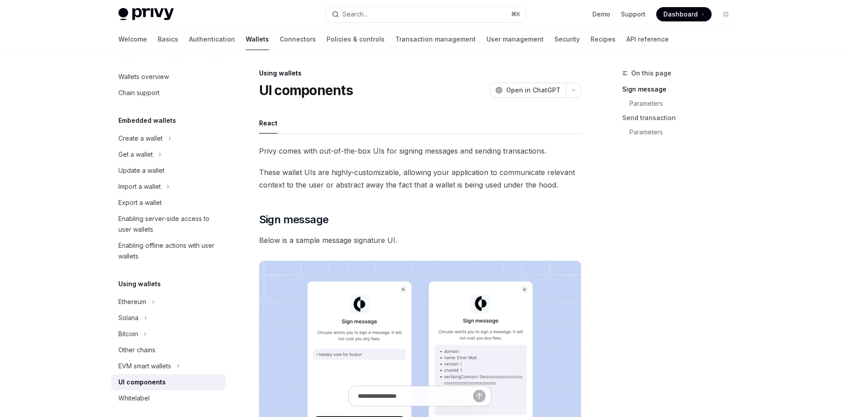
click at [271, 89] on h1 "UI components" at bounding box center [306, 90] width 94 height 16
copy div "UI components OpenAI"
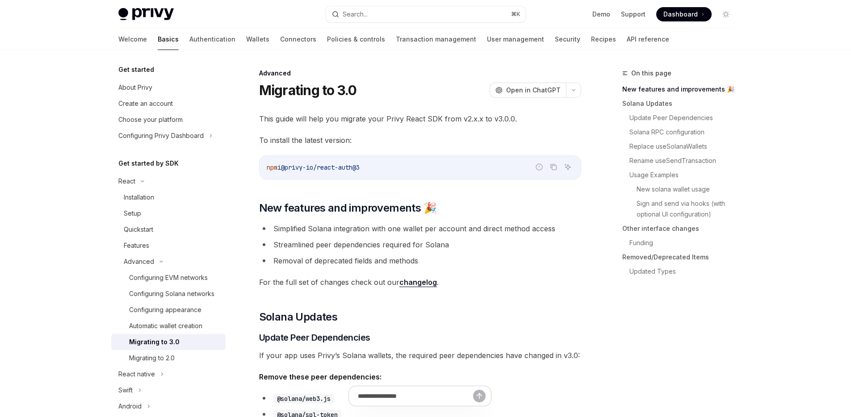
click at [468, 97] on div "Migrating to 3.0 OpenAI Open in [GEOGRAPHIC_DATA]" at bounding box center [420, 90] width 322 height 16
drag, startPoint x: 292, startPoint y: 167, endPoint x: 324, endPoint y: 171, distance: 32.4
click at [324, 171] on span "@privy-io/react-auth@3" at bounding box center [320, 167] width 79 height 8
copy span "privy-io"
